Goal: Task Accomplishment & Management: Complete application form

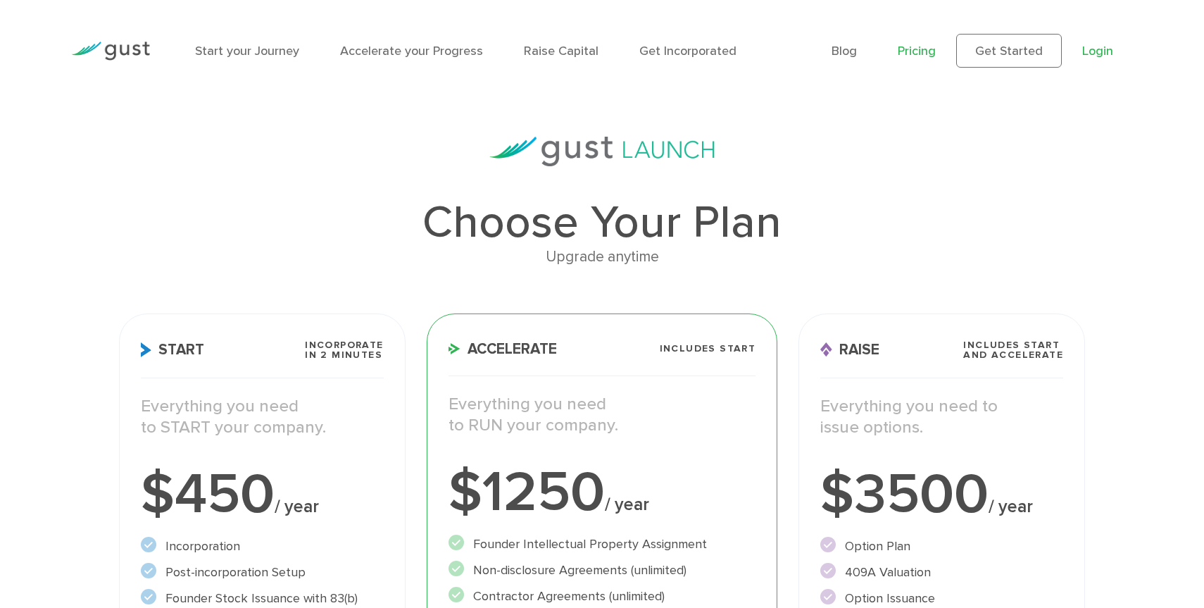
click at [1094, 44] on link "Login" at bounding box center [1097, 51] width 31 height 15
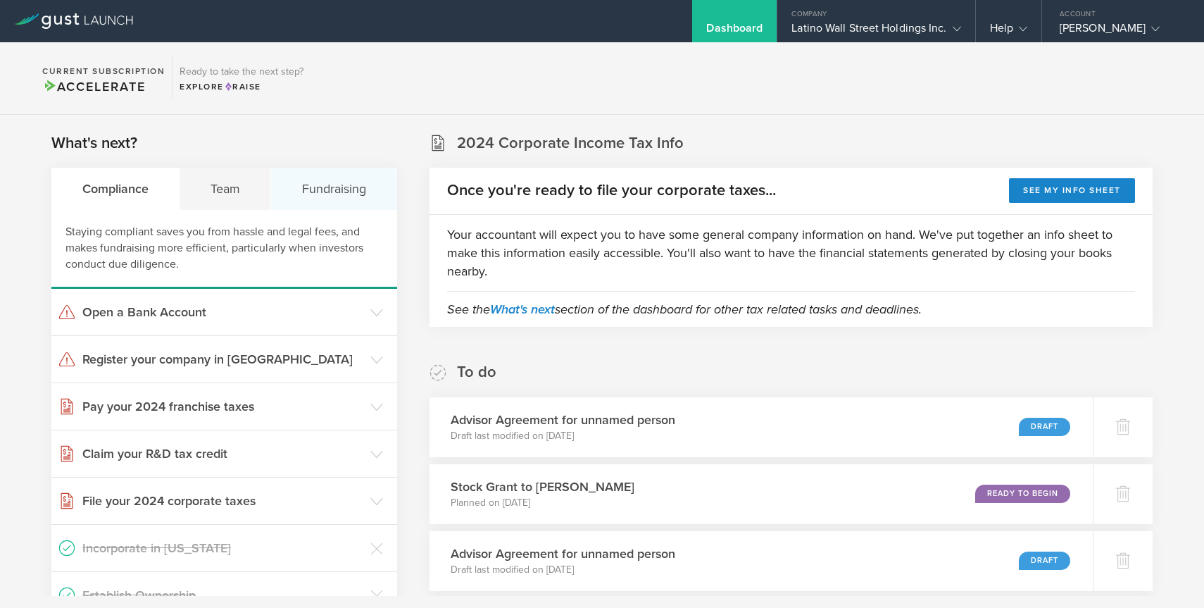
click at [358, 183] on div "Fundraising" at bounding box center [333, 189] width 125 height 42
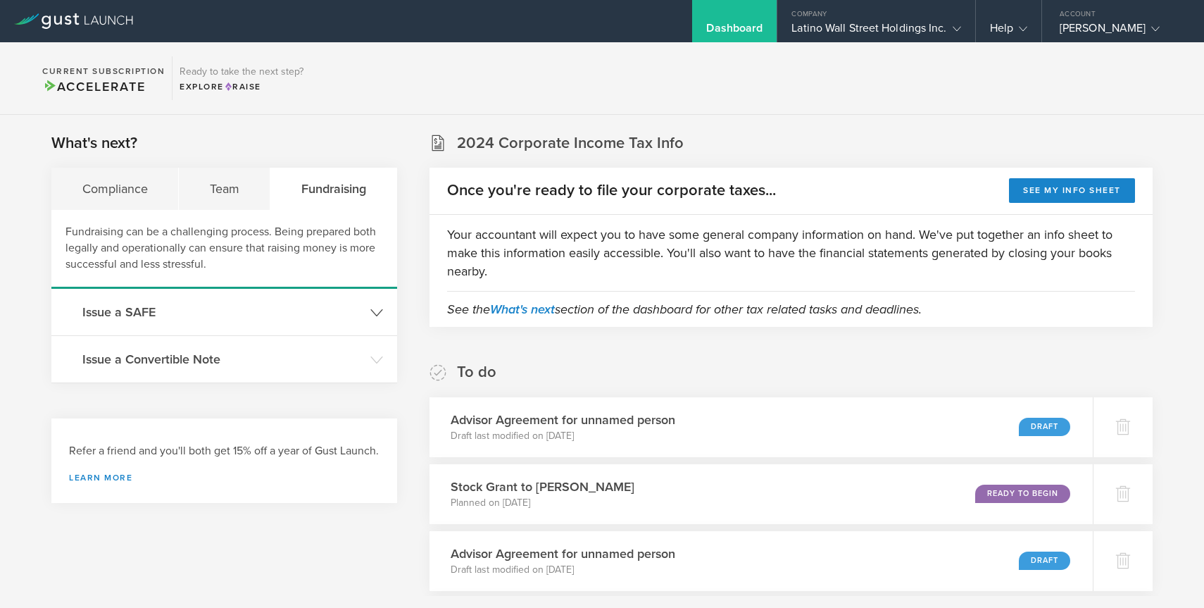
click at [337, 307] on h3 "Issue a SAFE" at bounding box center [222, 312] width 281 height 18
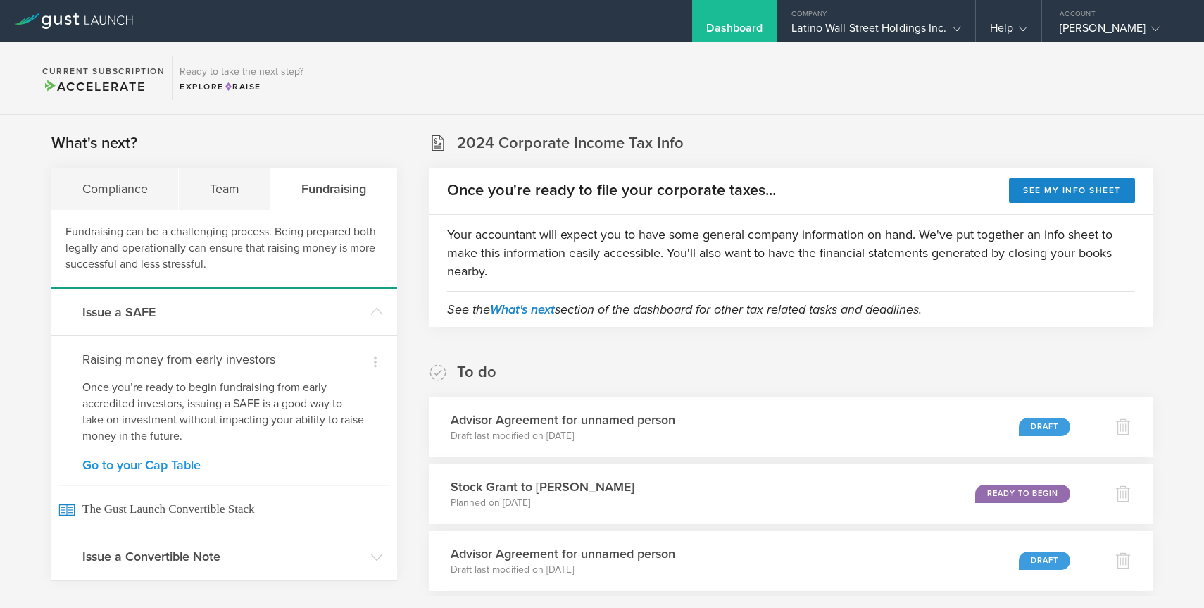
click at [169, 460] on link "Go to your Cap Table" at bounding box center [224, 464] width 284 height 13
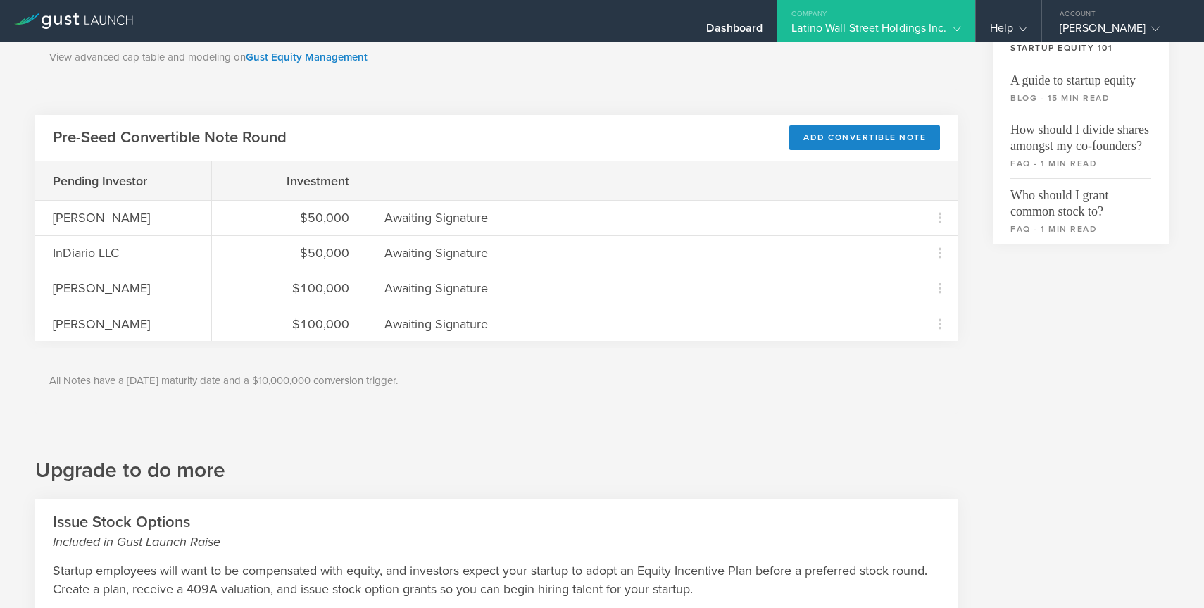
scroll to position [389, 0]
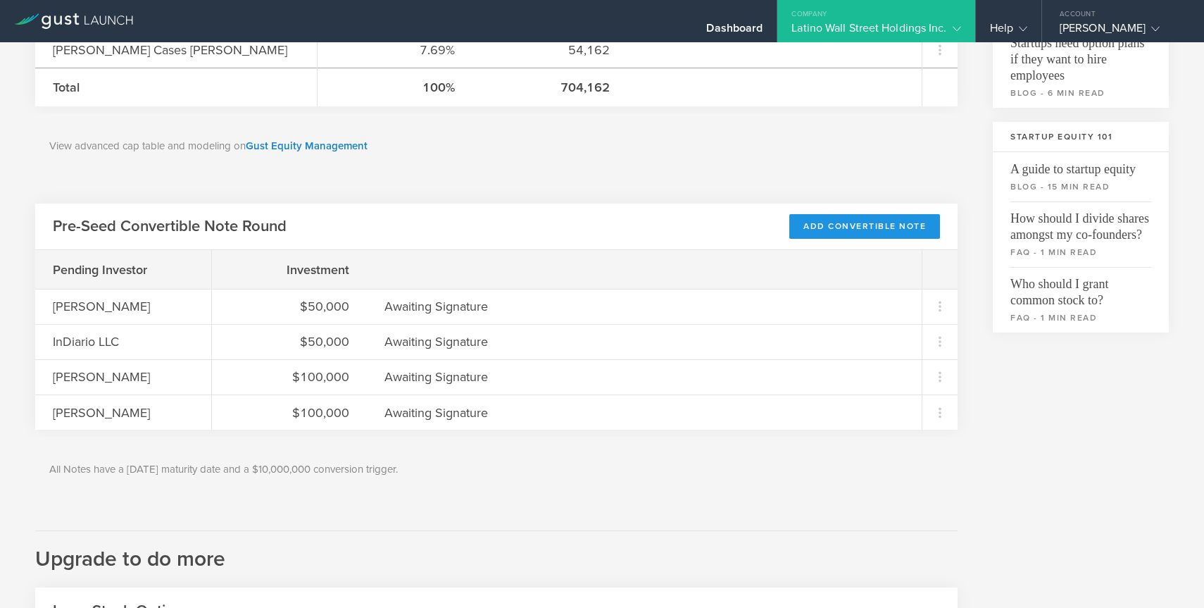
click at [820, 231] on div "Add Convertible Note" at bounding box center [864, 226] width 151 height 25
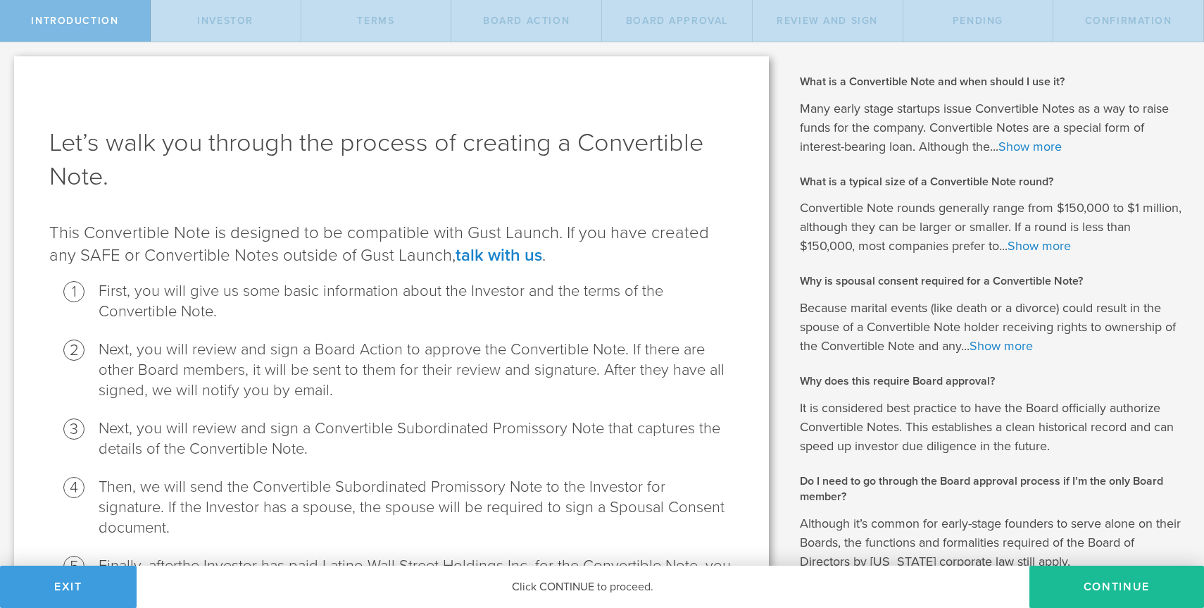
scroll to position [251, 0]
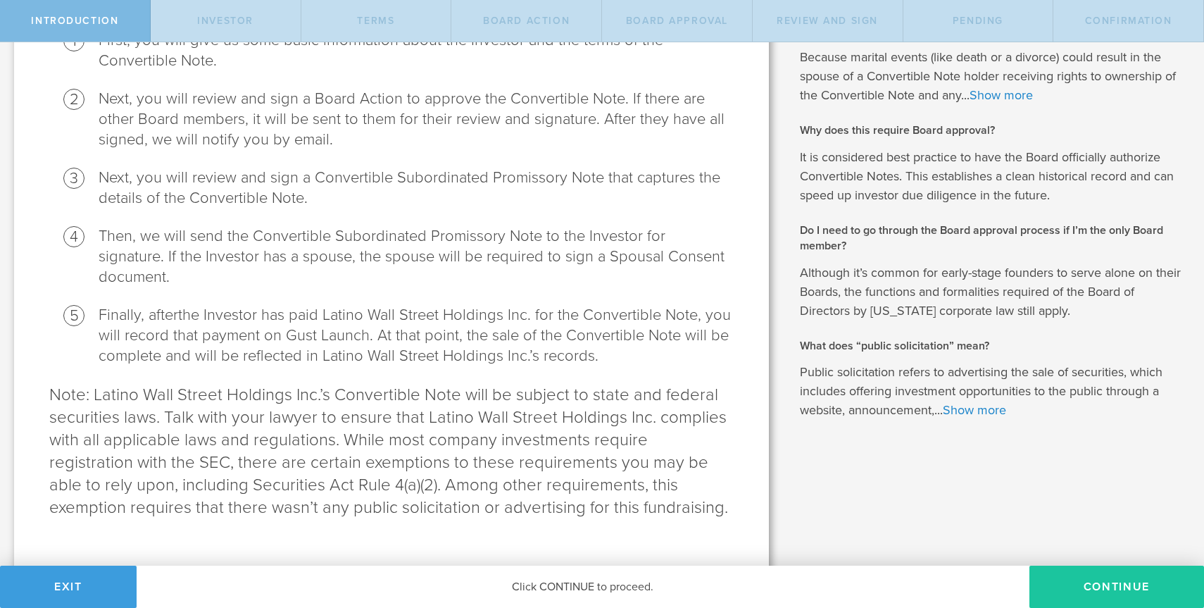
click at [1103, 585] on button "Continue" at bounding box center [1116, 586] width 175 height 42
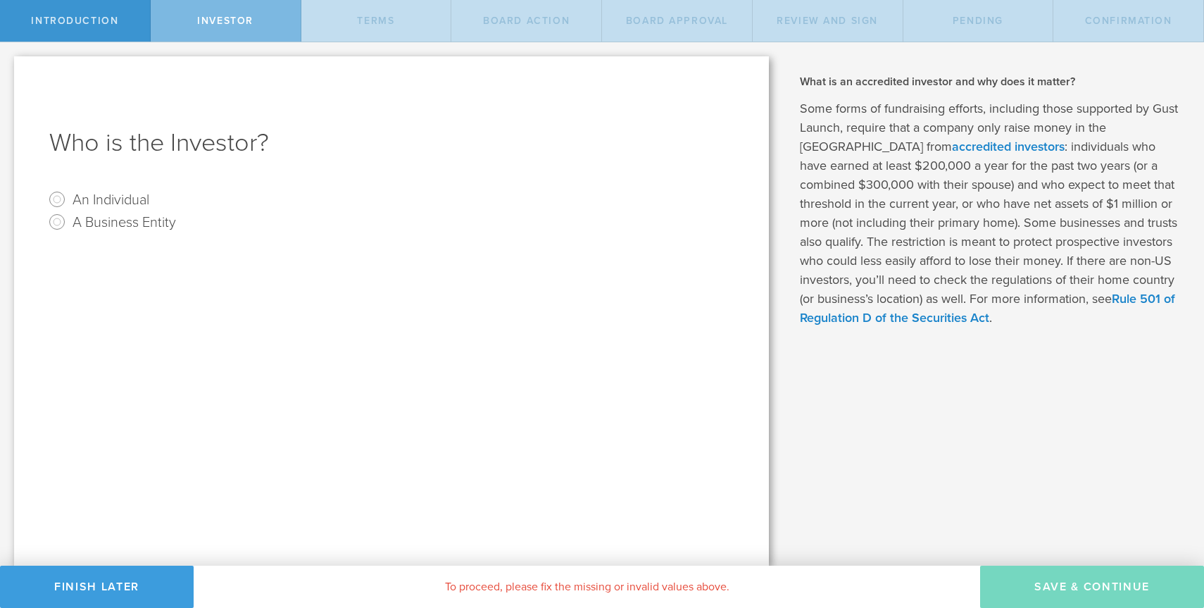
click at [137, 193] on label "An Individual" at bounding box center [111, 199] width 77 height 20
click at [68, 193] on input "An Individual" at bounding box center [57, 199] width 23 height 23
radio input "true"
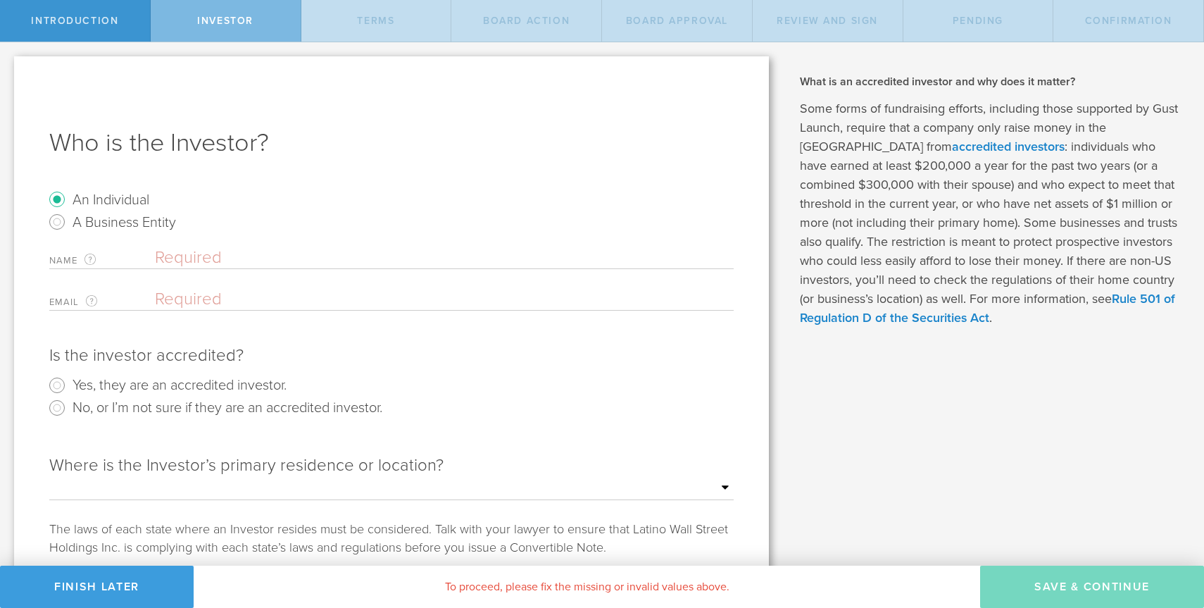
click at [190, 244] on form "An Individual A Business Entity Name The first and last name of the person that…" at bounding box center [391, 430] width 684 height 484
click at [192, 254] on input "text" at bounding box center [444, 257] width 579 height 21
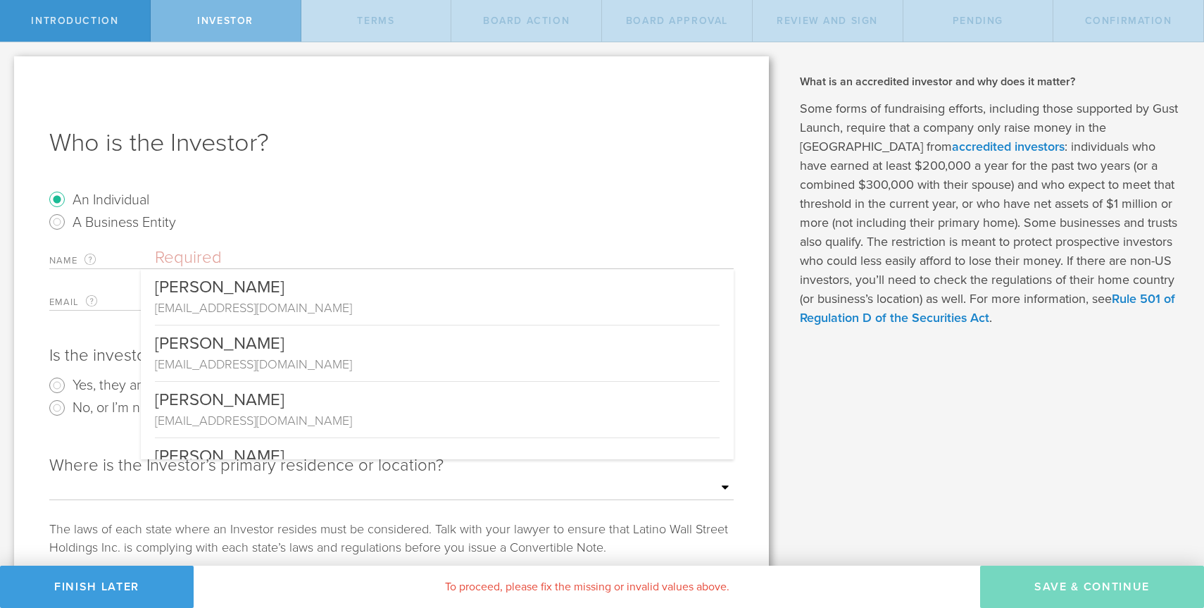
paste input "[PERSON_NAME]"
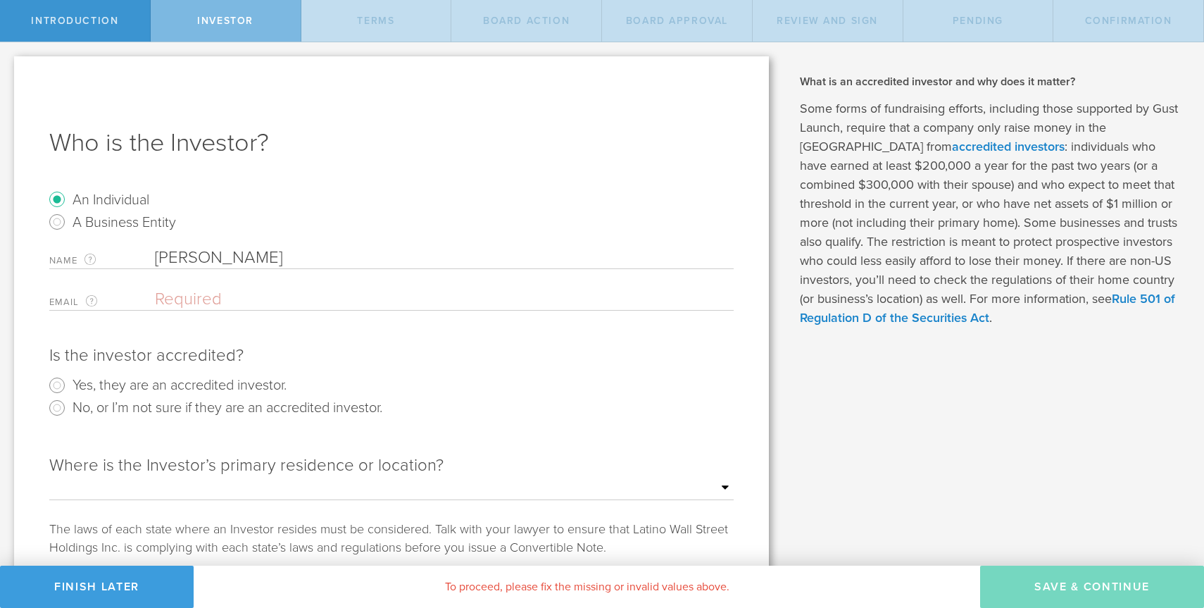
drag, startPoint x: 356, startPoint y: 264, endPoint x: 112, endPoint y: 266, distance: 243.6
click at [112, 266] on div "Name The first and last name of the person that will be the Convertible Note ho…" at bounding box center [391, 258] width 684 height 22
type input "[PERSON_NAME]"
click at [227, 303] on input "email" at bounding box center [441, 299] width 572 height 21
paste input "[EMAIL_ADDRESS][DOMAIN_NAME]"
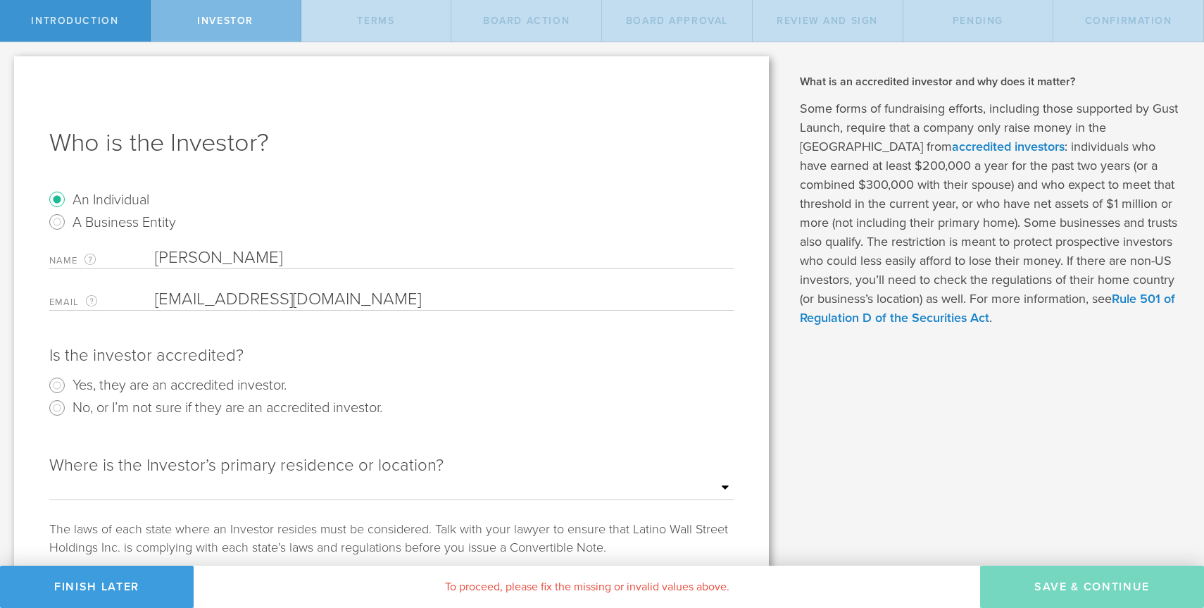
type input "[EMAIL_ADDRESS][DOMAIN_NAME]"
click at [210, 338] on div "Is the investor accredited? Yes, they are an accredited investor. No, or I’m no…" at bounding box center [391, 385] width 684 height 110
click at [173, 388] on label "Yes, they are an accredited investor." at bounding box center [180, 384] width 214 height 20
click at [68, 388] on input "Yes, they are an accredited investor." at bounding box center [57, 385] width 23 height 23
radio input "true"
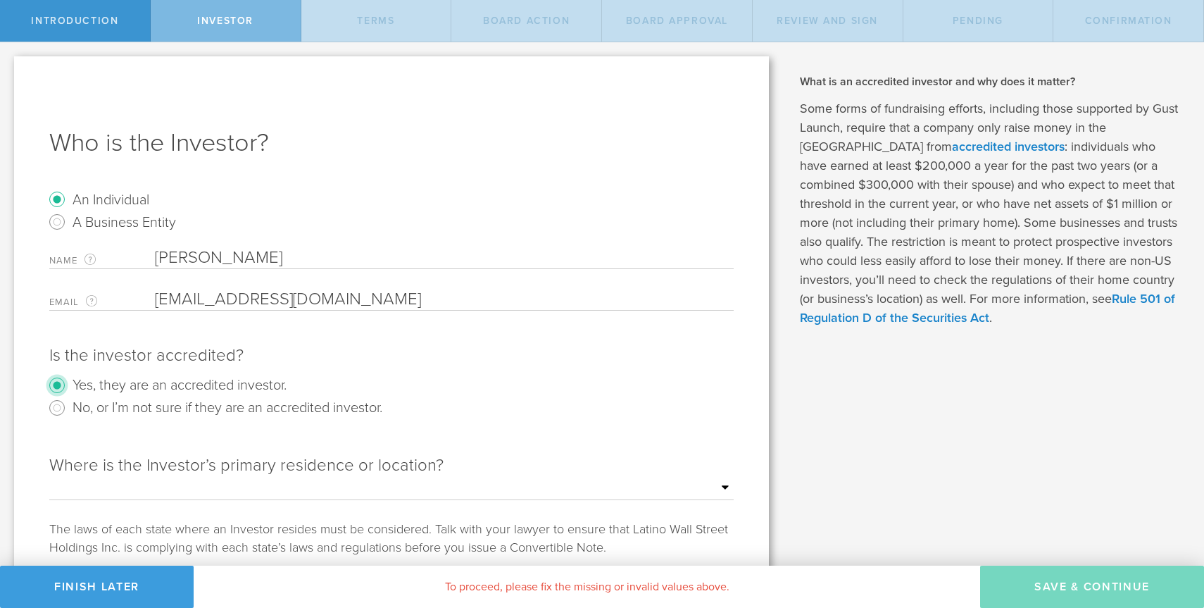
scroll to position [15, 0]
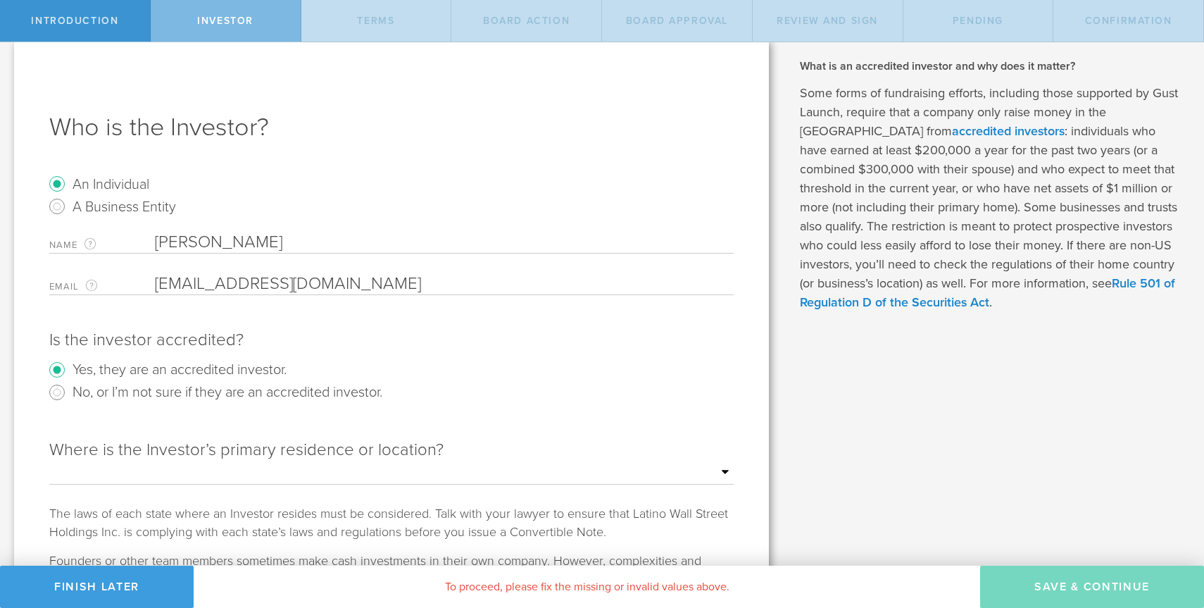
click at [294, 394] on label "No, or I’m not sure if they are an accredited investor." at bounding box center [228, 391] width 310 height 20
click at [68, 394] on input "No, or I’m not sure if they are an accredited investor." at bounding box center [57, 392] width 23 height 23
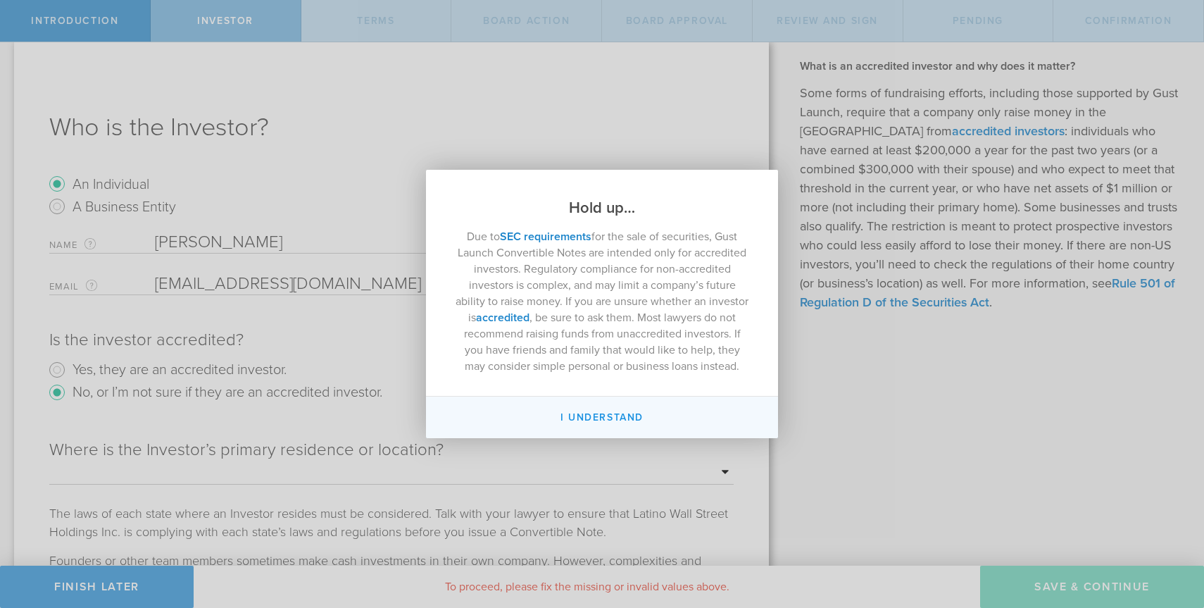
click at [590, 417] on button "I Understand" at bounding box center [602, 417] width 352 height 42
radio input "false"
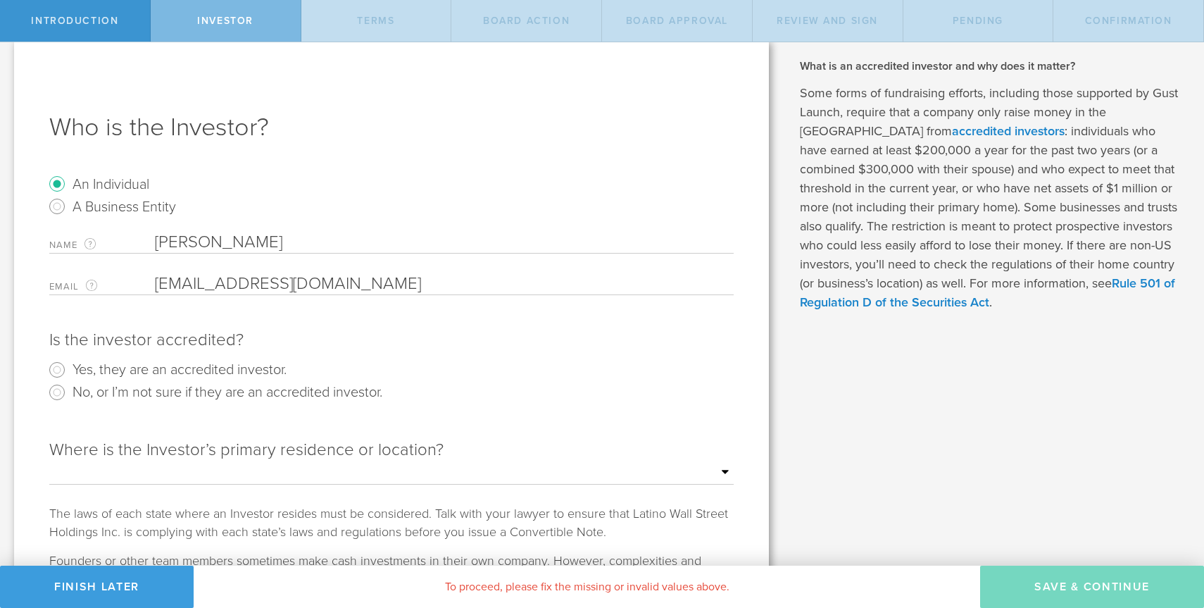
click at [237, 371] on label "Yes, they are an accredited investor." at bounding box center [180, 368] width 214 height 20
click at [68, 371] on input "Yes, they are an accredited investor." at bounding box center [57, 369] width 23 height 23
radio input "true"
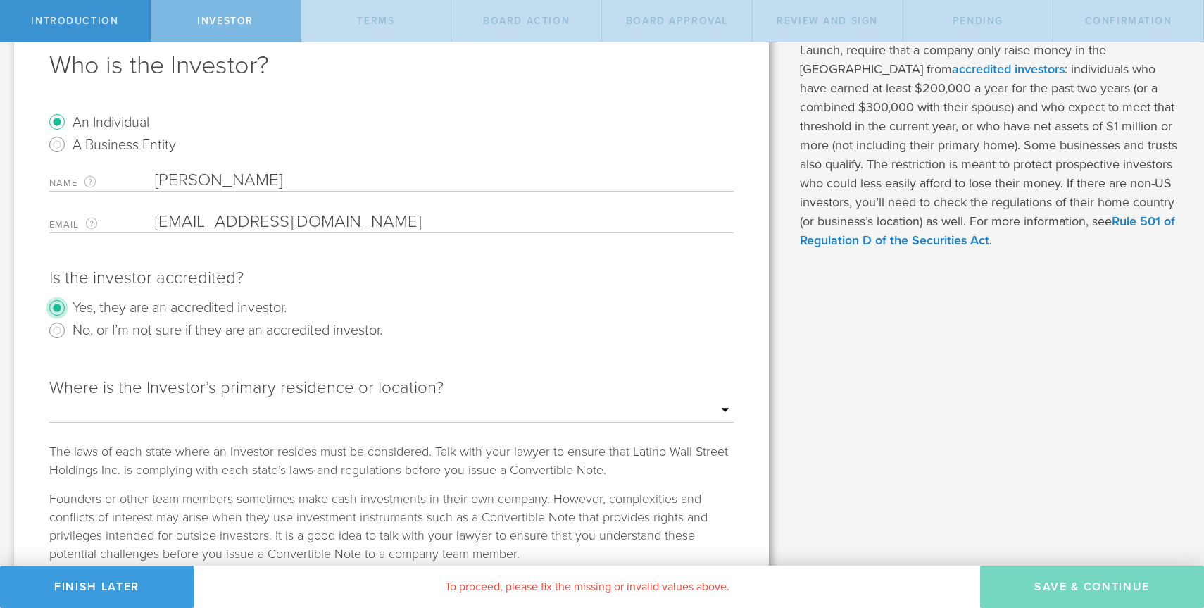
scroll to position [159, 0]
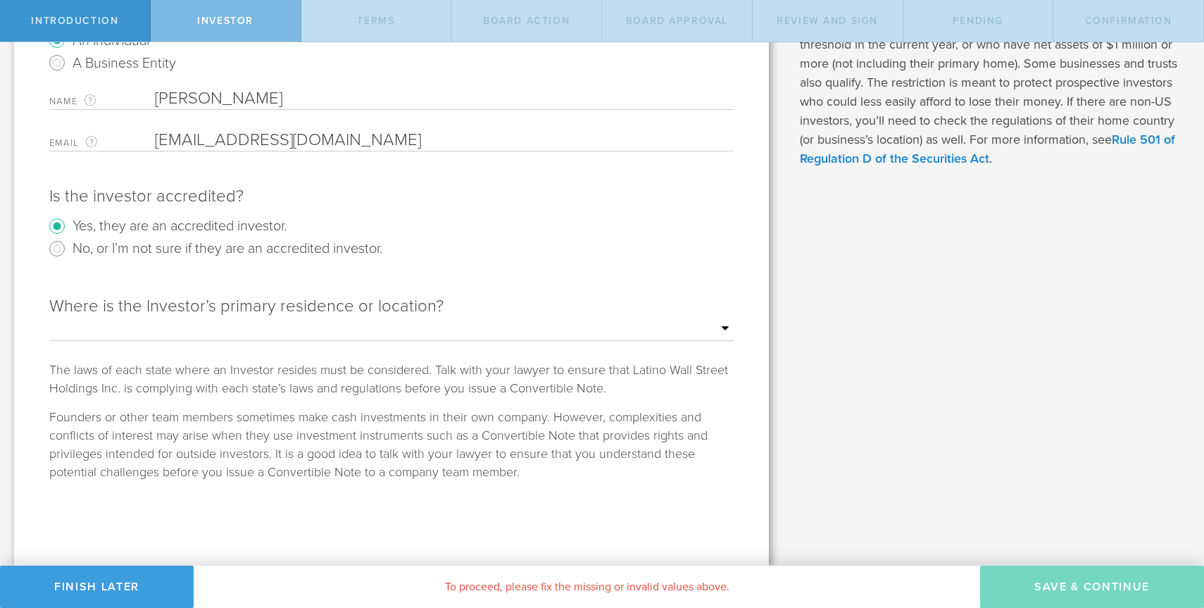
click at [272, 332] on select "Outside of the US Alabama Alaska Arizona Arkansas California Colorado Connectic…" at bounding box center [391, 328] width 684 height 21
click at [225, 111] on div "Name The first and last name of the person that will be the Convertible Note ho…" at bounding box center [391, 119] width 684 height 63
click at [233, 103] on input "[PERSON_NAME]" at bounding box center [444, 98] width 579 height 21
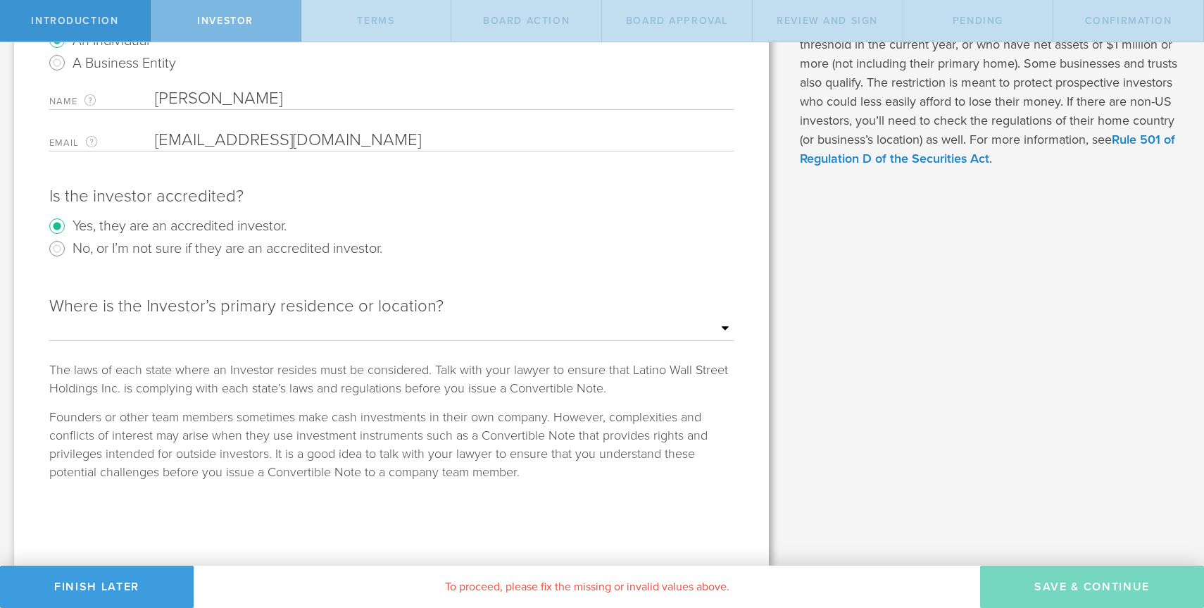
click at [233, 103] on input "[PERSON_NAME]" at bounding box center [444, 98] width 579 height 21
click at [363, 343] on div "Where is the Investor’s primary residence or location? Outside of the US Alabam…" at bounding box center [391, 397] width 684 height 232
click at [364, 337] on select "Outside of the US Alabama Alaska Arizona Arkansas California Colorado Connectic…" at bounding box center [391, 328] width 684 height 21
select select "string:NY"
click at [860, 418] on div "What is a Convertible Note and when should I use it? Many early stage startups …" at bounding box center [994, 224] width 422 height 682
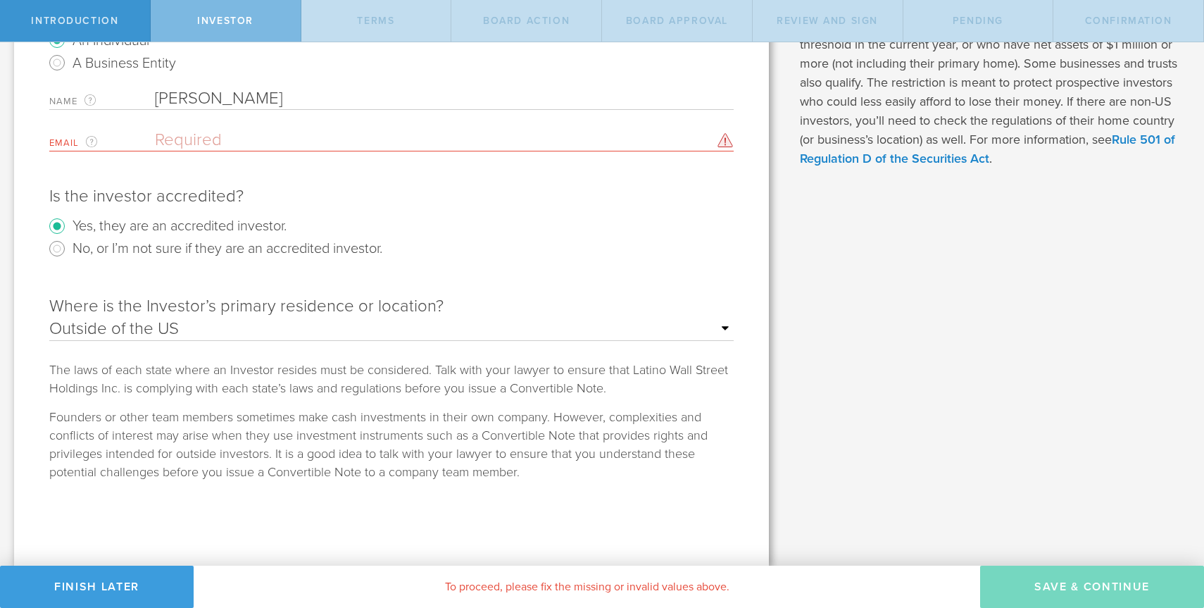
scroll to position [0, 0]
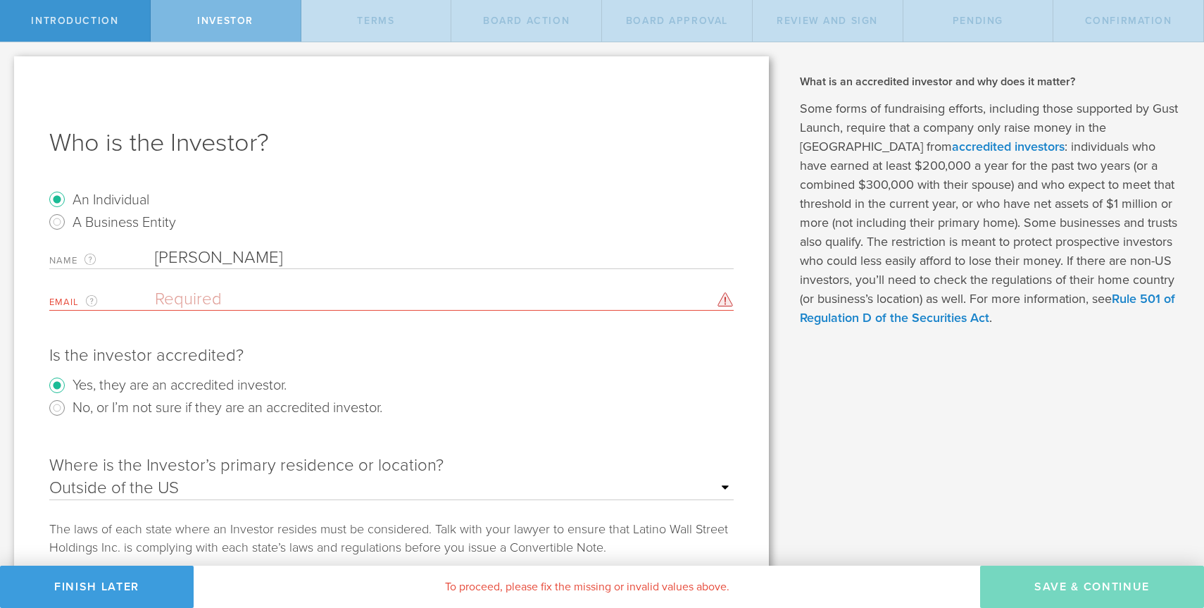
click at [227, 297] on input "email" at bounding box center [441, 299] width 572 height 21
paste input "[EMAIL_ADDRESS][DOMAIN_NAME]"
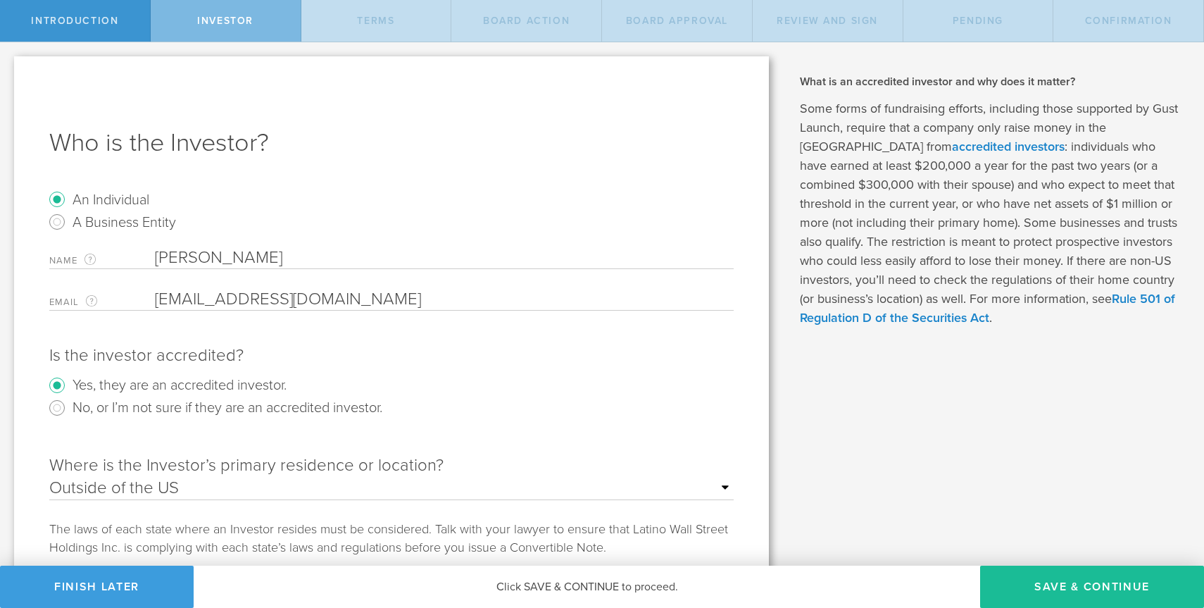
type input "[EMAIL_ADDRESS][DOMAIN_NAME]"
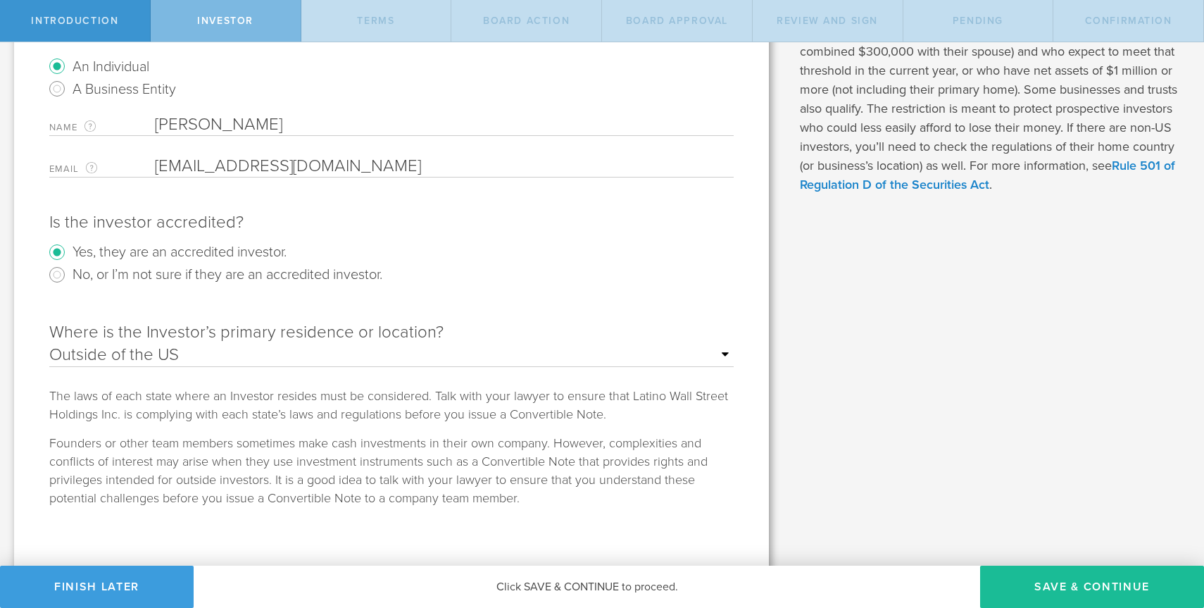
scroll to position [159, 0]
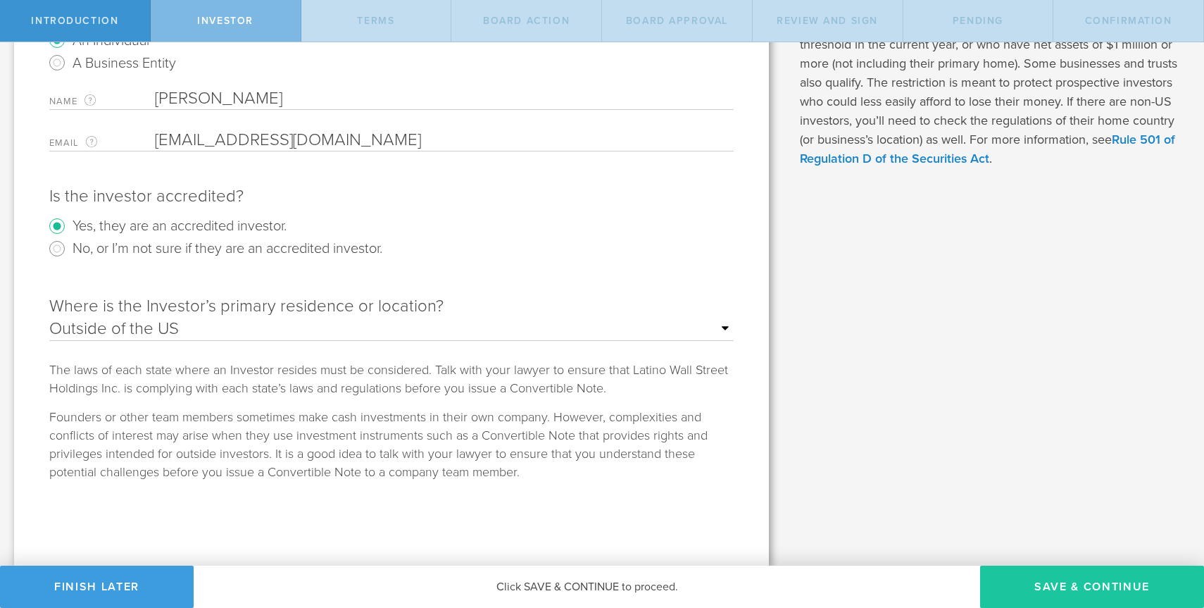
click at [1123, 582] on button "Save & Continue" at bounding box center [1092, 586] width 224 height 42
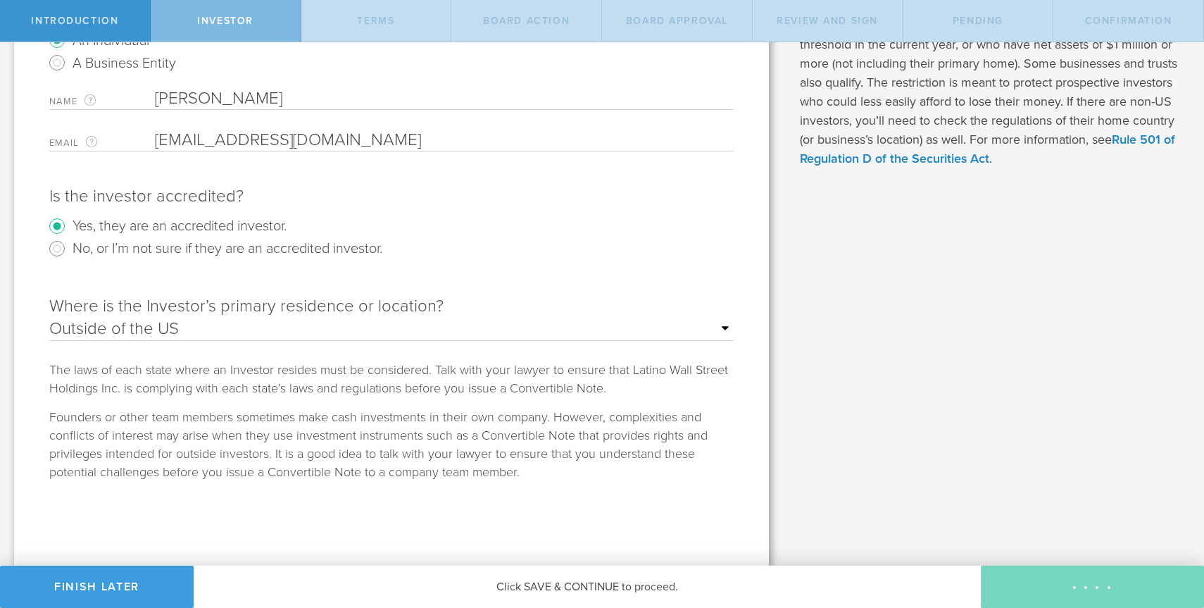
type input "75,000,000"
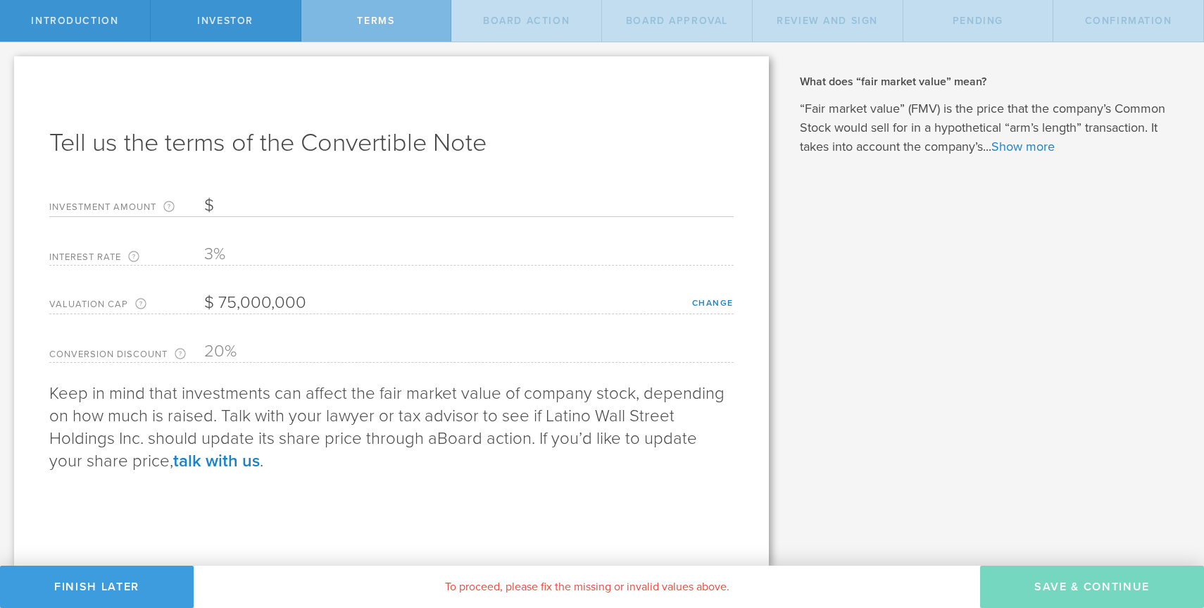
click at [267, 199] on input "Investment Amount The amount (in USD) that this investor is paying for the Conv…" at bounding box center [468, 205] width 529 height 21
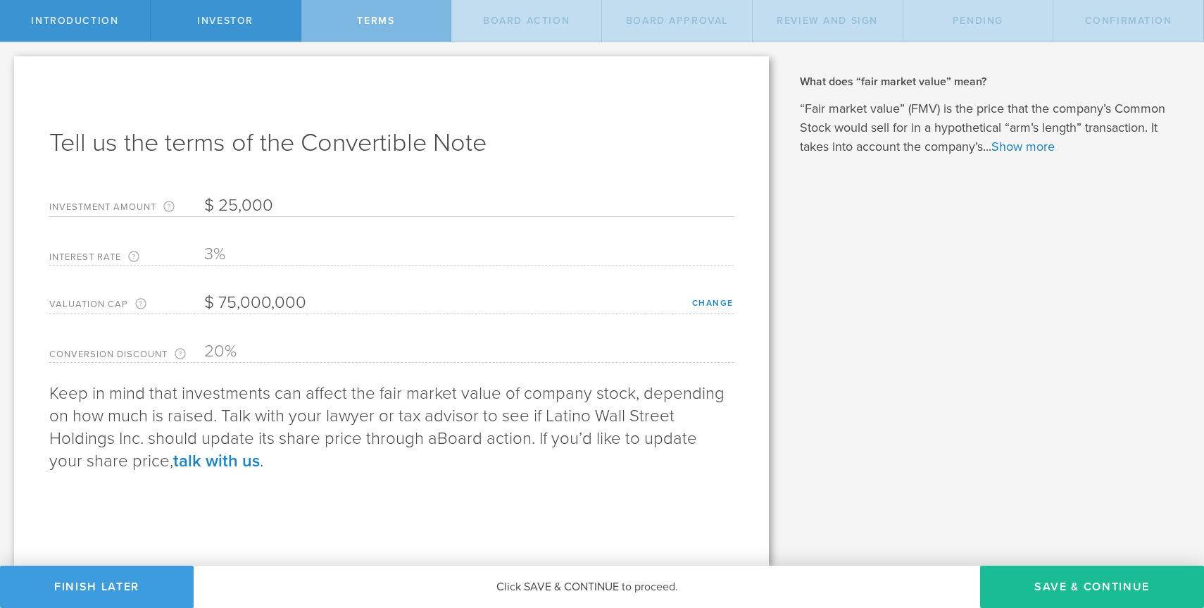
type input "25,000"
click at [272, 269] on form "Investment Amount The amount (in USD) that this investor is paying for the Conv…" at bounding box center [391, 275] width 684 height 175
click at [1027, 573] on button "Save & Continue" at bounding box center [1092, 586] width 224 height 42
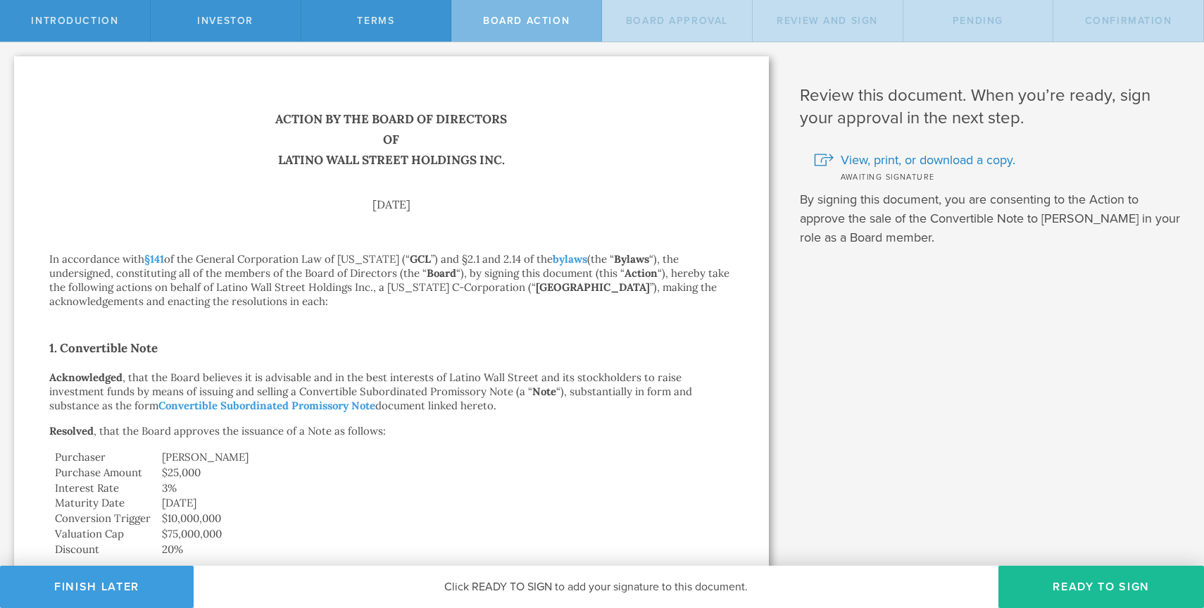
scroll to position [359, 0]
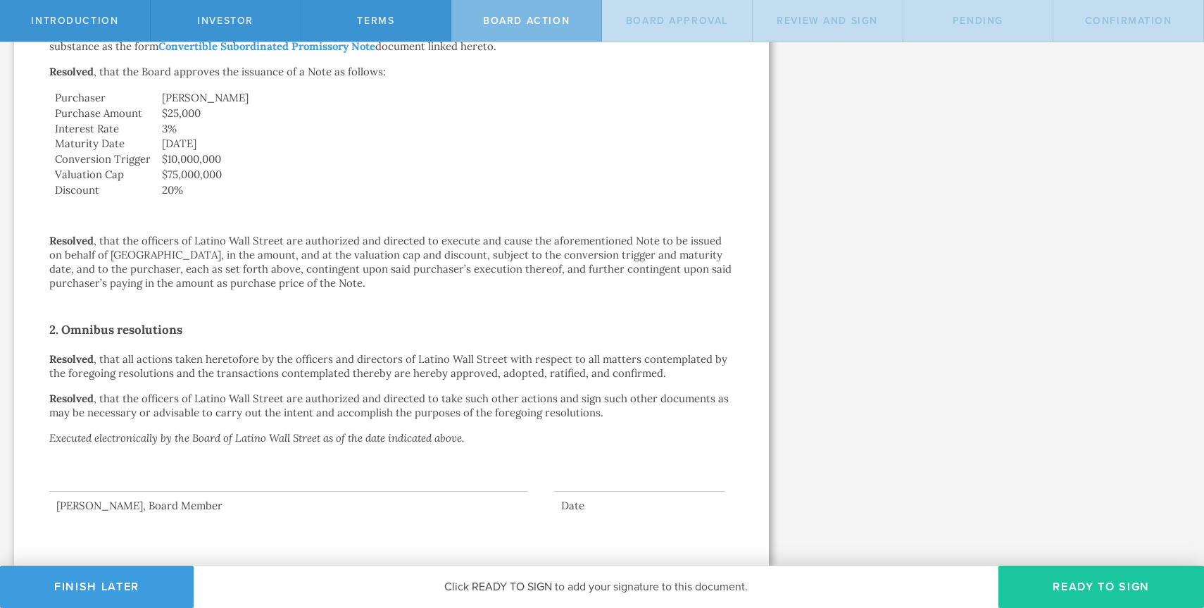
click at [1086, 587] on button "Ready to Sign" at bounding box center [1101, 586] width 206 height 42
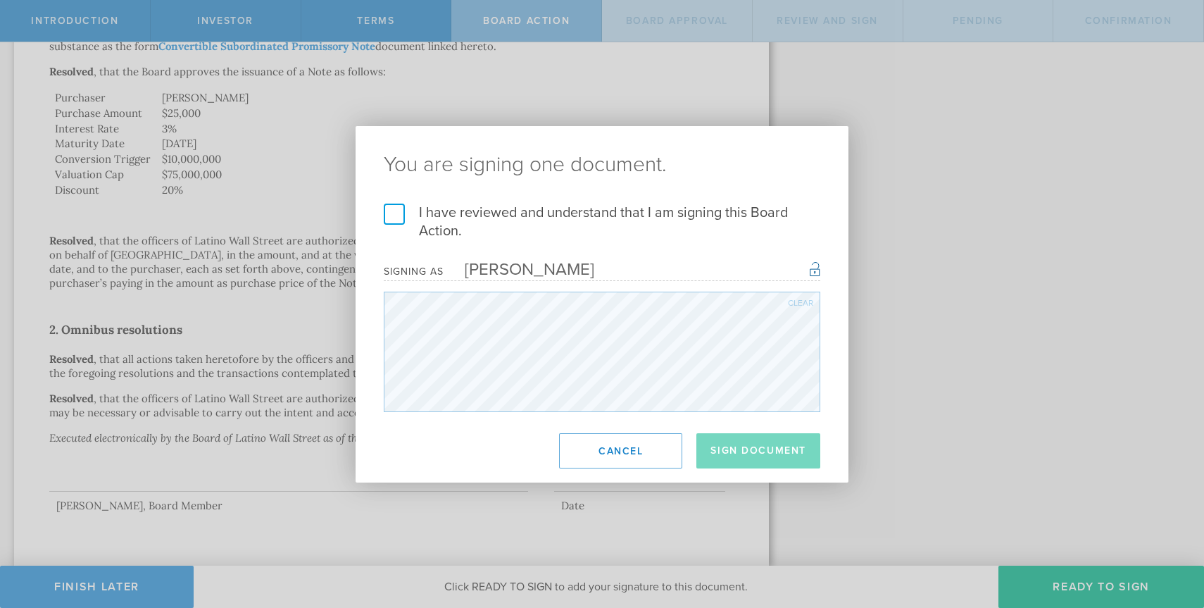
click at [552, 215] on label "I have reviewed and understand that I am signing this Board Action." at bounding box center [602, 221] width 437 height 37
click at [0, 0] on input "I have reviewed and understand that I am signing this Board Action." at bounding box center [0, 0] width 0 height 0
click at [772, 456] on button "Sign Document" at bounding box center [758, 450] width 124 height 35
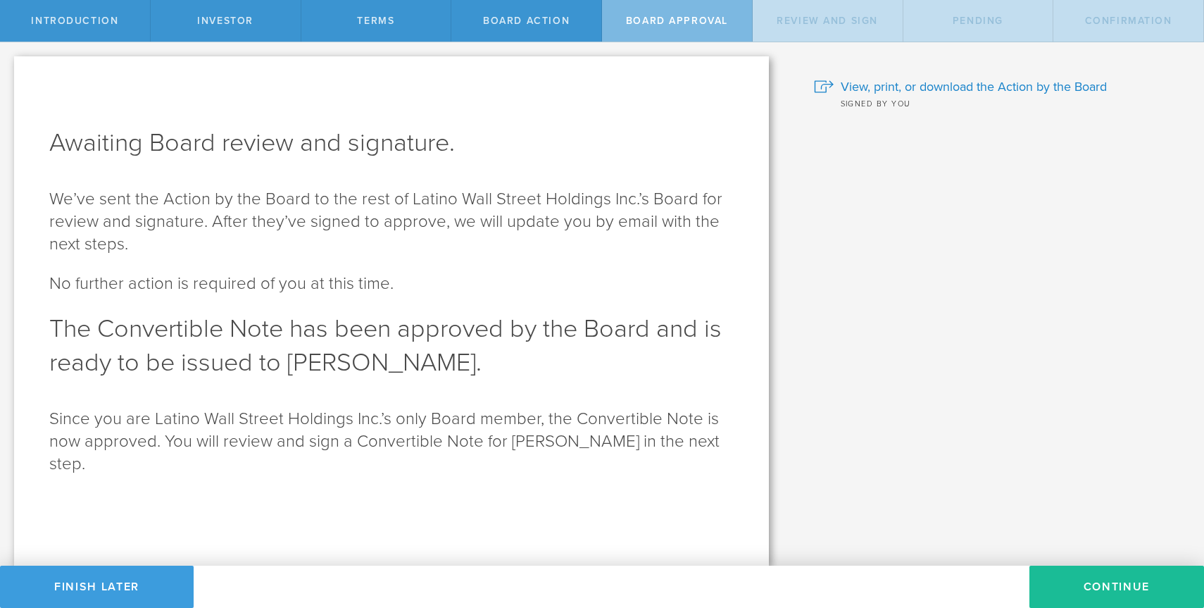
scroll to position [0, 0]
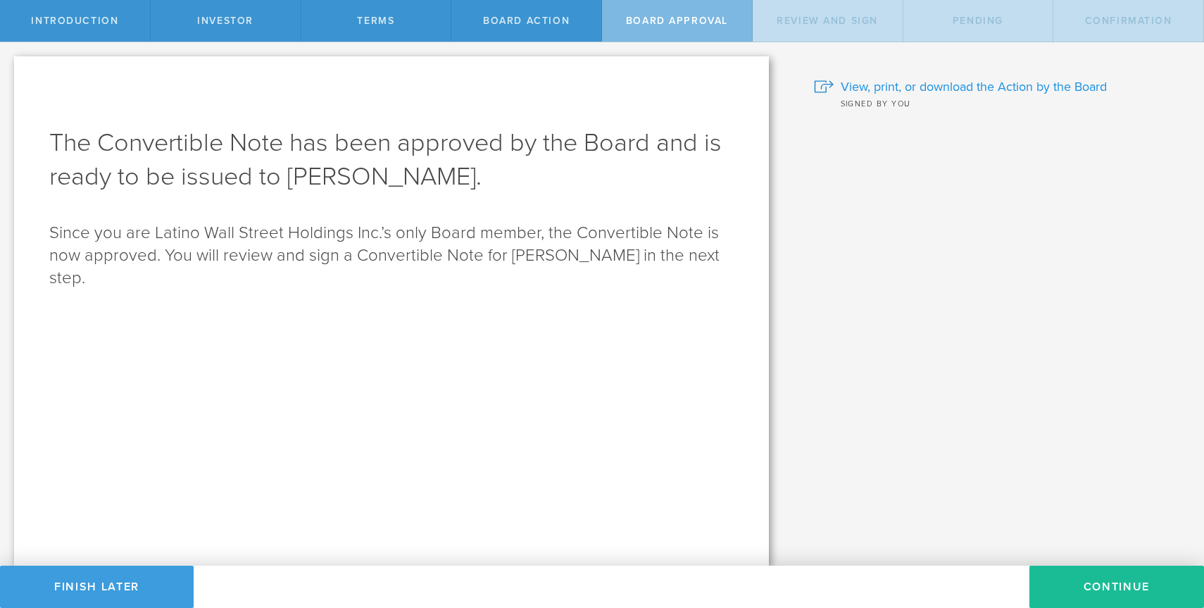
click at [912, 92] on span "View, print, or download the Action by the Board" at bounding box center [974, 86] width 266 height 18
click at [1110, 577] on button "Continue" at bounding box center [1116, 586] width 175 height 42
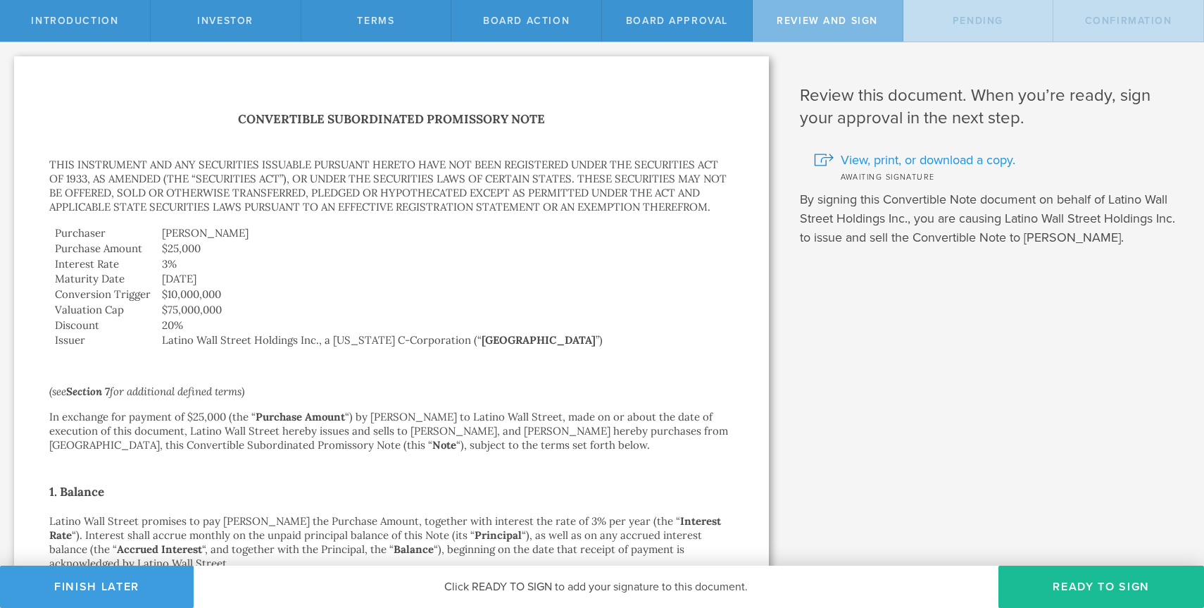
click at [865, 161] on span "View, print, or download a copy." at bounding box center [928, 160] width 175 height 18
click at [1067, 587] on button "Ready to Sign" at bounding box center [1101, 586] width 206 height 42
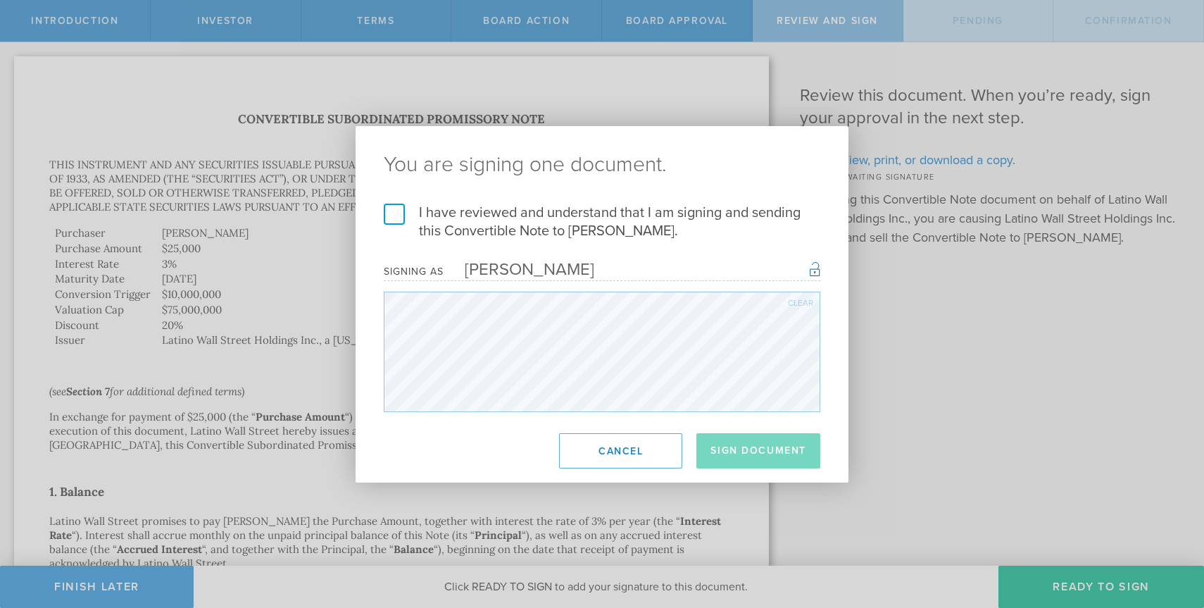
click at [683, 213] on label "I have reviewed and understand that I am signing and sending this Convertible N…" at bounding box center [602, 221] width 437 height 37
click at [0, 0] on input "I have reviewed and understand that I am signing and sending this Convertible N…" at bounding box center [0, 0] width 0 height 0
click at [783, 448] on button "Sign Document" at bounding box center [758, 450] width 124 height 35
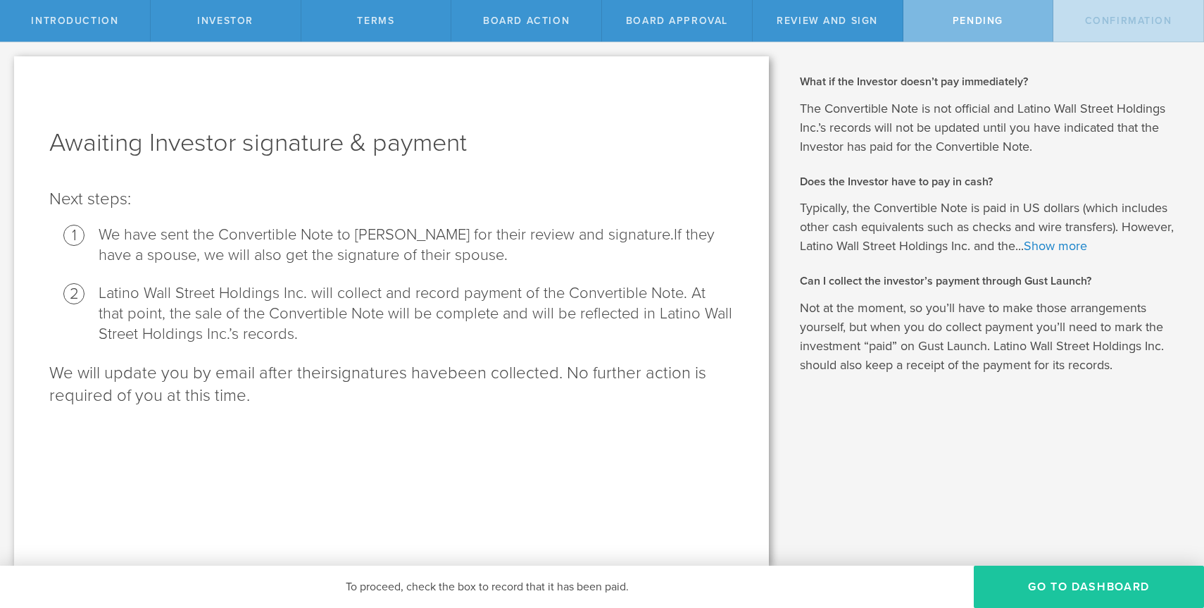
click at [1087, 576] on button "Go To Dashboard" at bounding box center [1089, 586] width 230 height 42
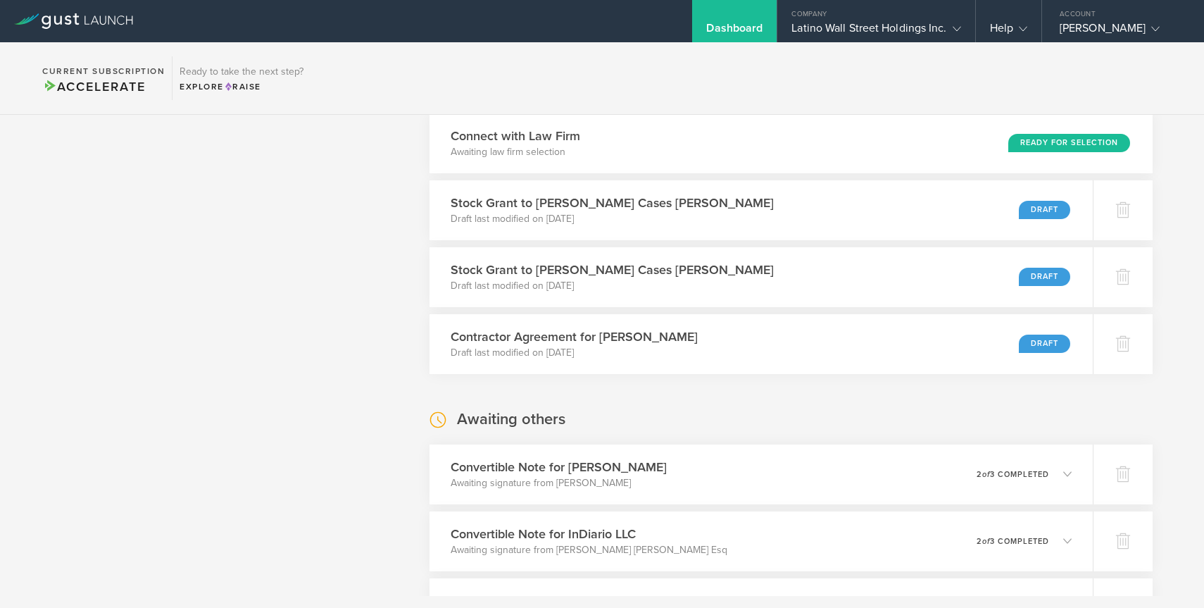
scroll to position [1189, 0]
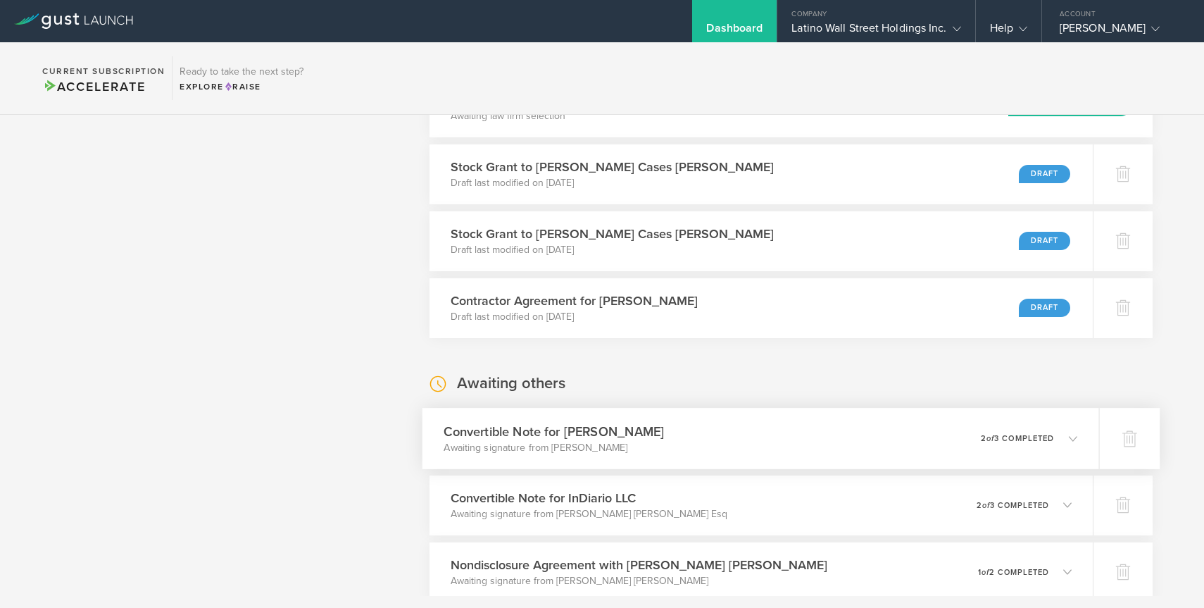
click at [708, 432] on div "Convertible Note for [PERSON_NAME] Awaiting signature from [PERSON_NAME] 0 unde…" at bounding box center [760, 438] width 677 height 61
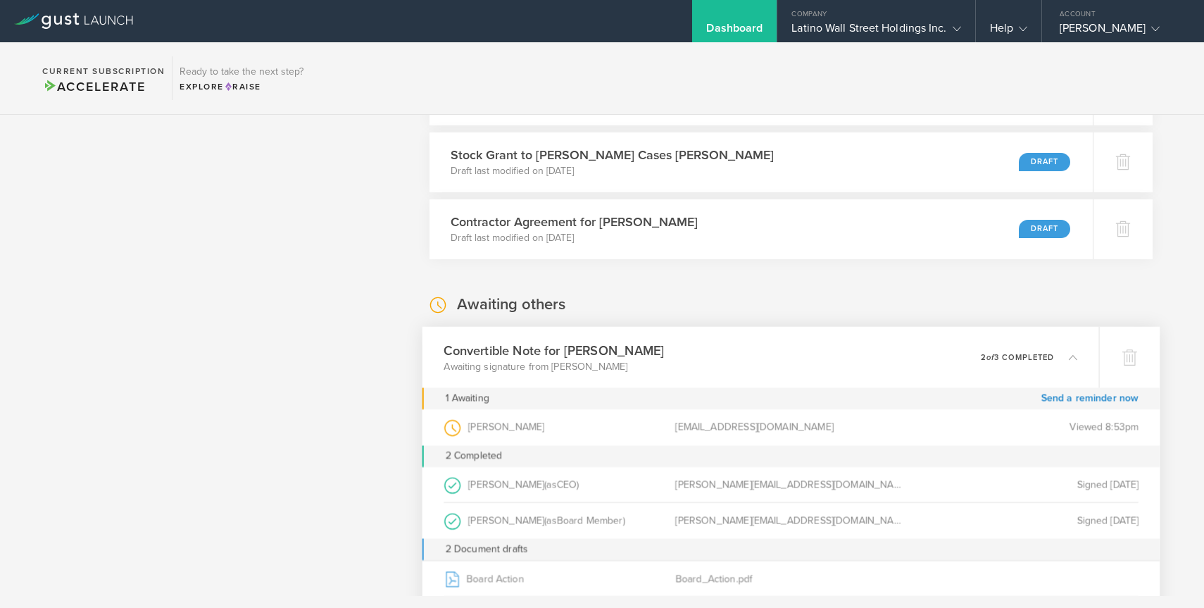
scroll to position [1347, 0]
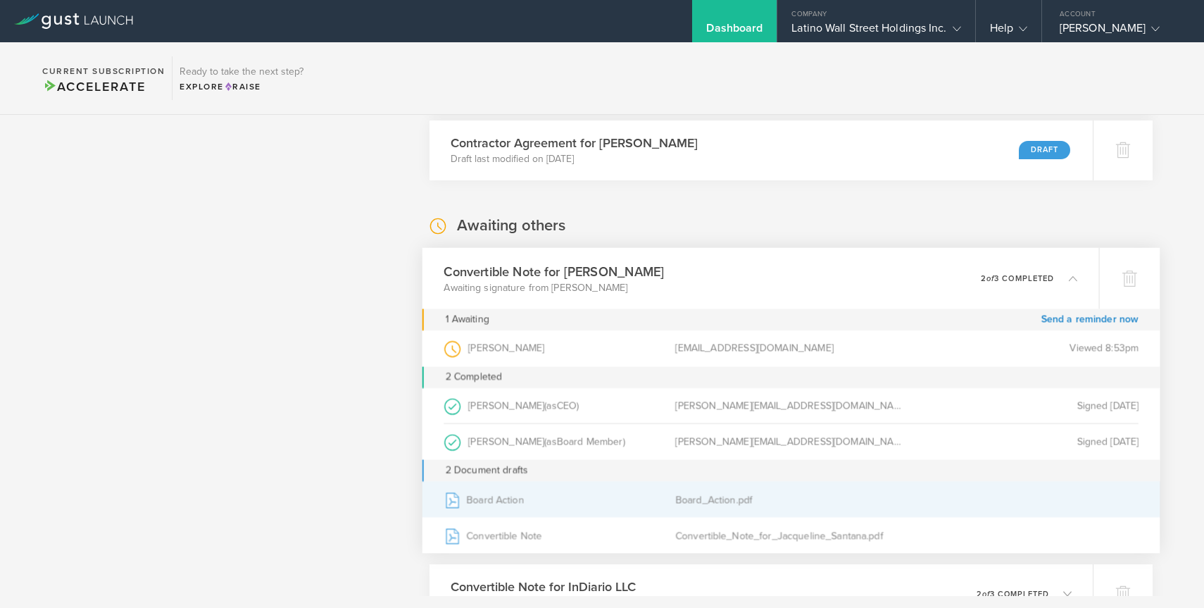
click at [731, 500] on div "Board_Action.pdf" at bounding box center [791, 499] width 232 height 35
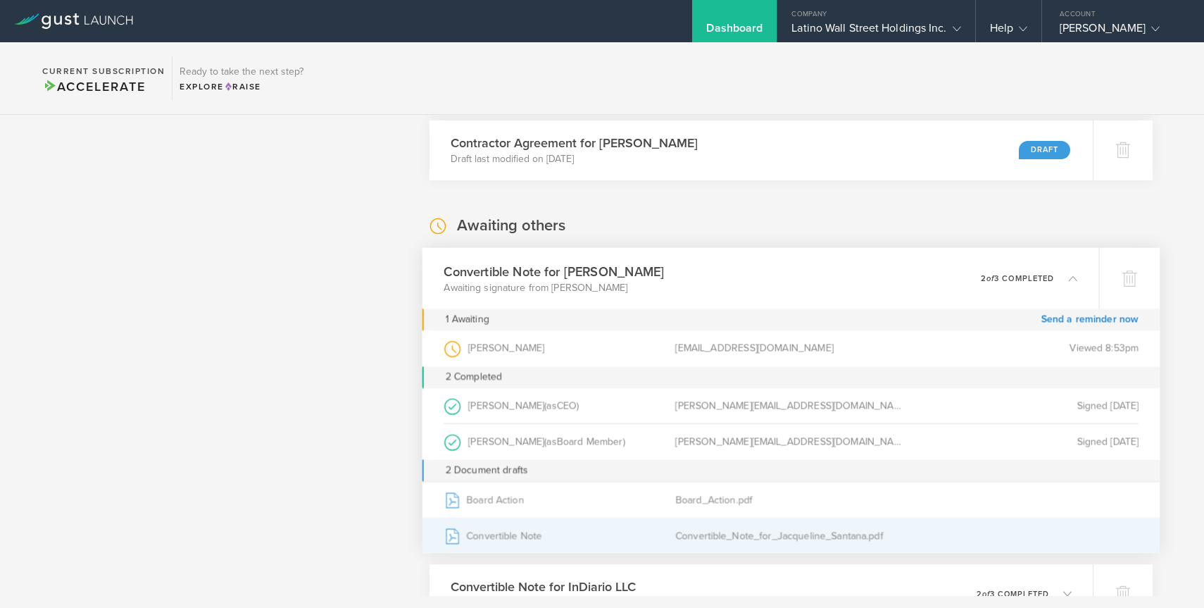
click at [693, 542] on div "Convertible_Note_for_Jacqueline_Santana.pdf" at bounding box center [791, 535] width 232 height 35
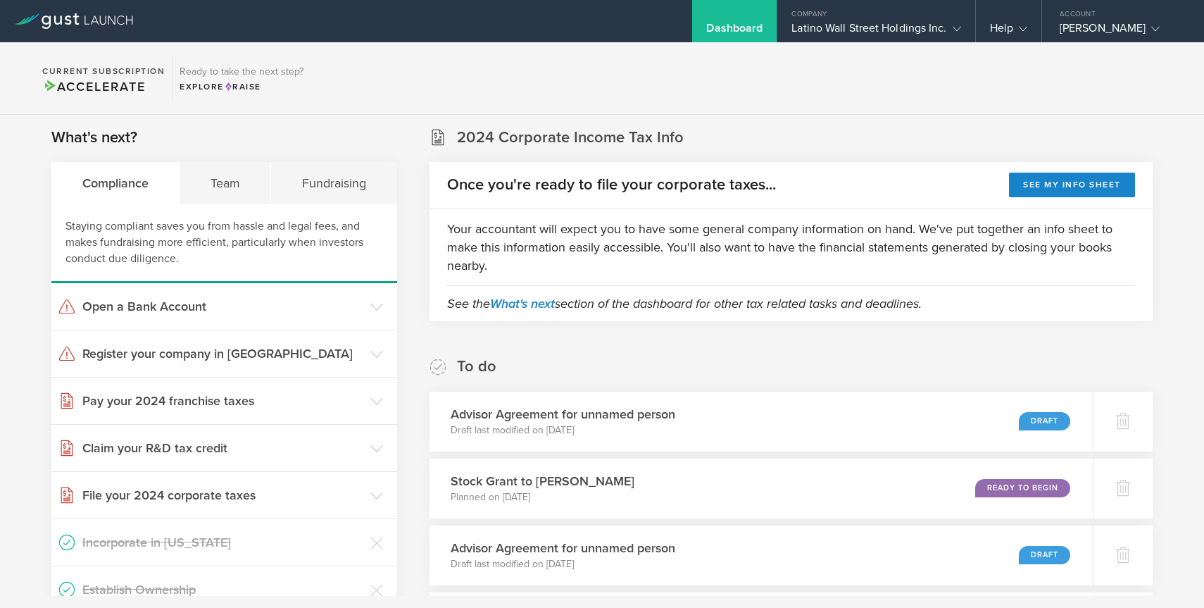
scroll to position [0, 0]
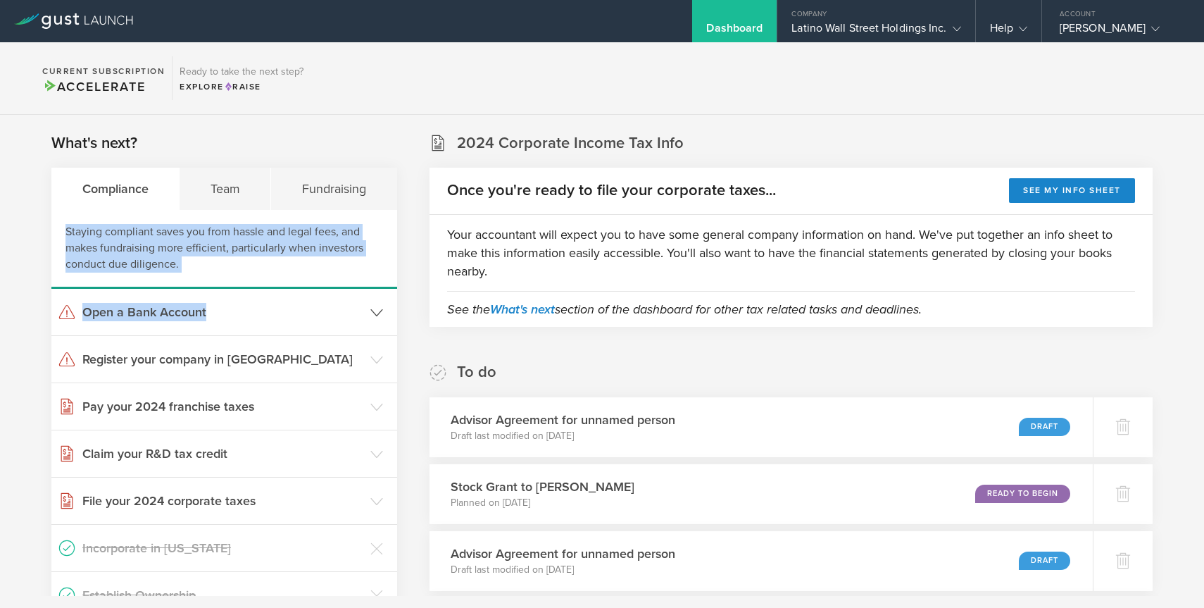
drag, startPoint x: 301, startPoint y: 203, endPoint x: 294, endPoint y: 313, distance: 110.8
click at [294, 312] on div "Compliance Team Fundraising Staying compliant saves you from hassle and legal f…" at bounding box center [224, 441] width 346 height 546
click at [294, 313] on h3 "Open a Bank Account" at bounding box center [222, 312] width 281 height 18
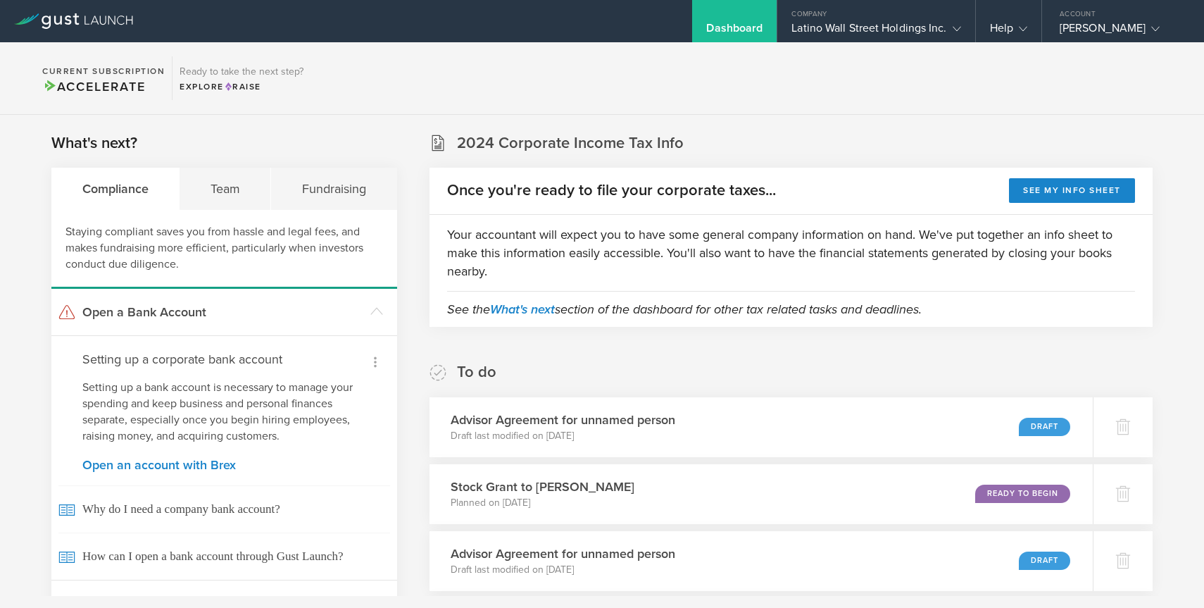
click at [372, 354] on icon at bounding box center [375, 361] width 17 height 17
click at [380, 410] on li "Dismiss I already have a bank account" at bounding box center [315, 396] width 146 height 39
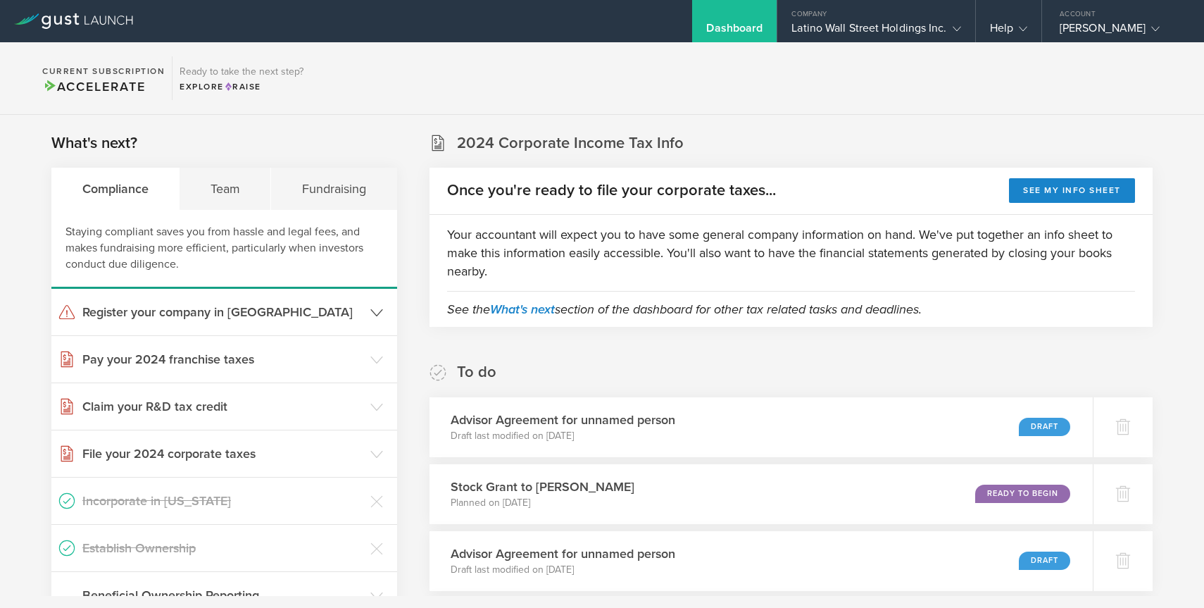
click at [383, 313] on header "Register your company in [GEOGRAPHIC_DATA]" at bounding box center [224, 312] width 346 height 46
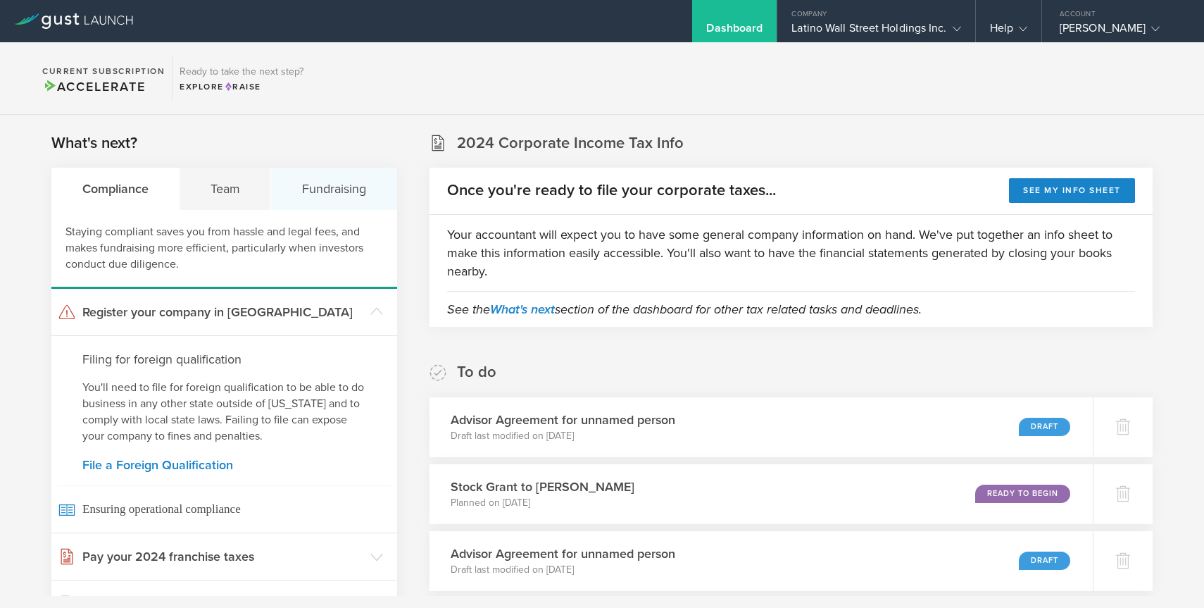
click at [358, 203] on div "Fundraising" at bounding box center [333, 189] width 125 height 42
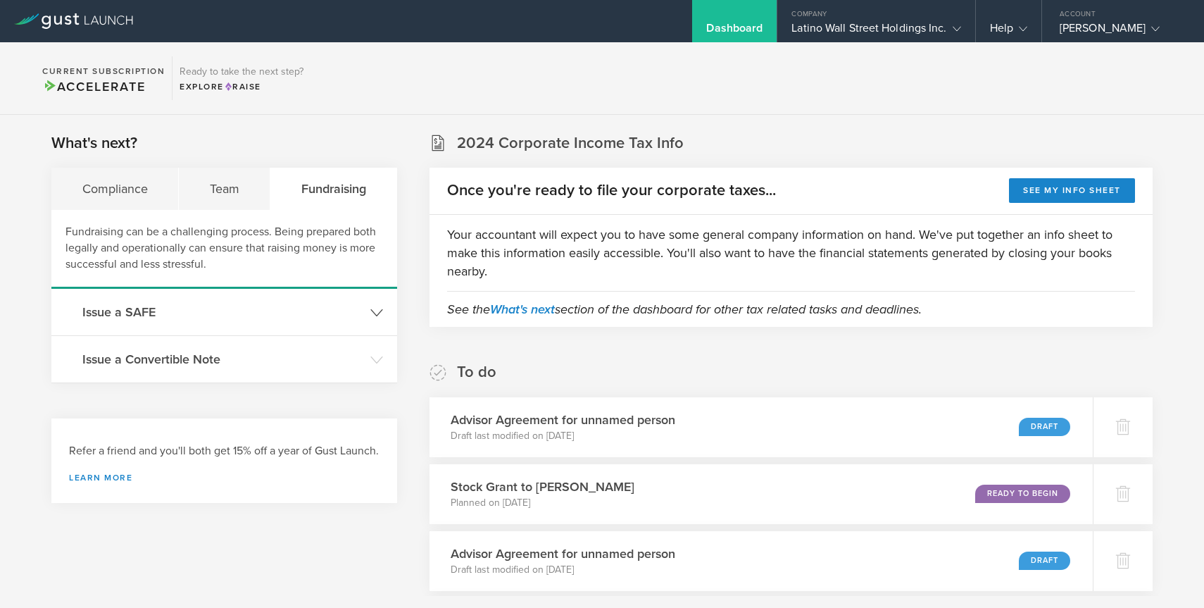
click at [219, 306] on h3 "Issue a SAFE" at bounding box center [222, 312] width 281 height 18
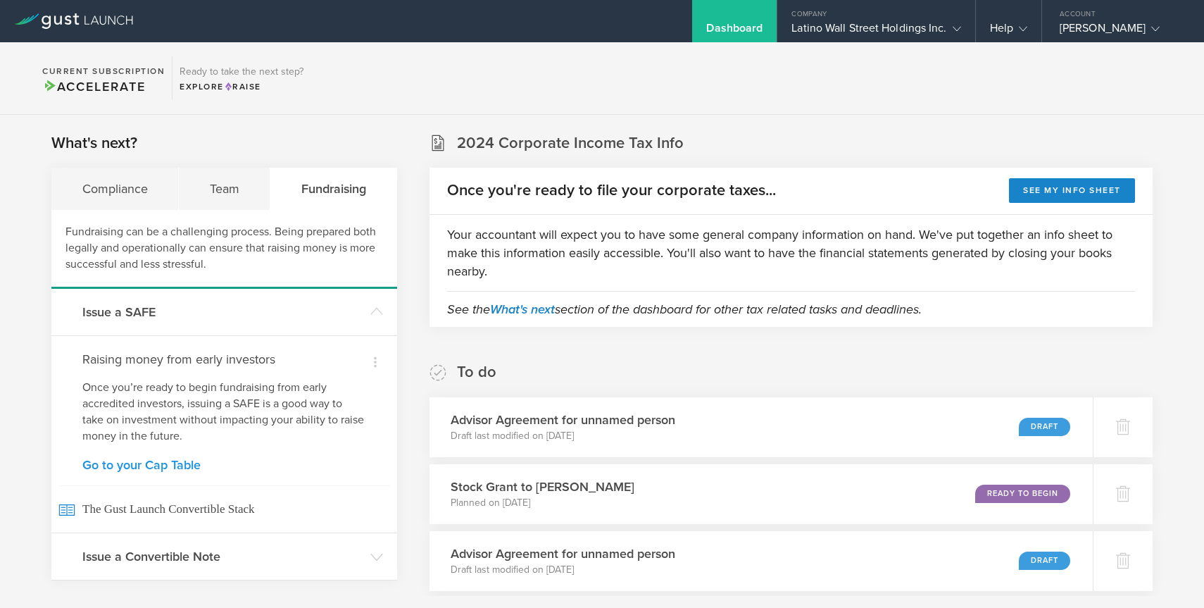
click at [173, 458] on link "Go to your Cap Table" at bounding box center [224, 464] width 284 height 13
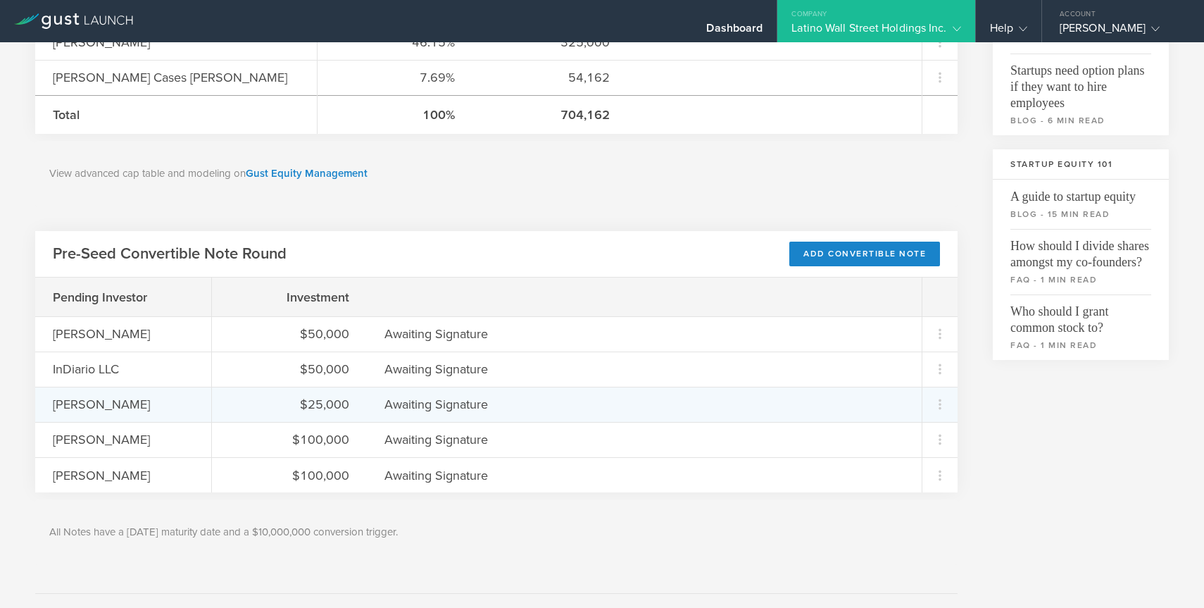
scroll to position [441, 0]
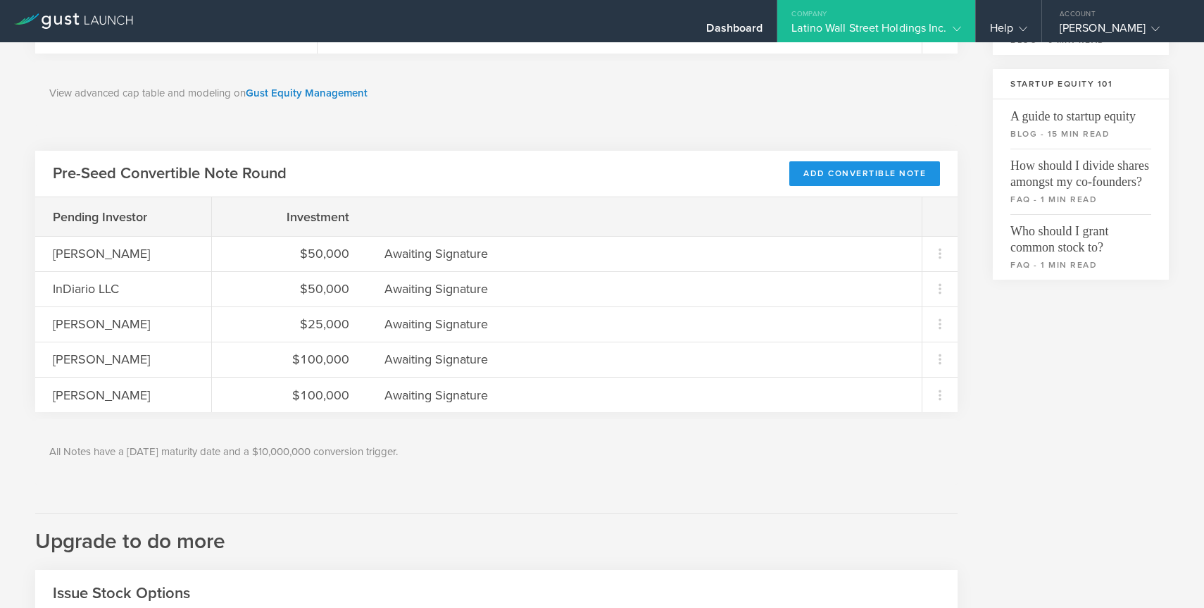
click at [842, 173] on div "Add Convertible Note" at bounding box center [864, 173] width 151 height 25
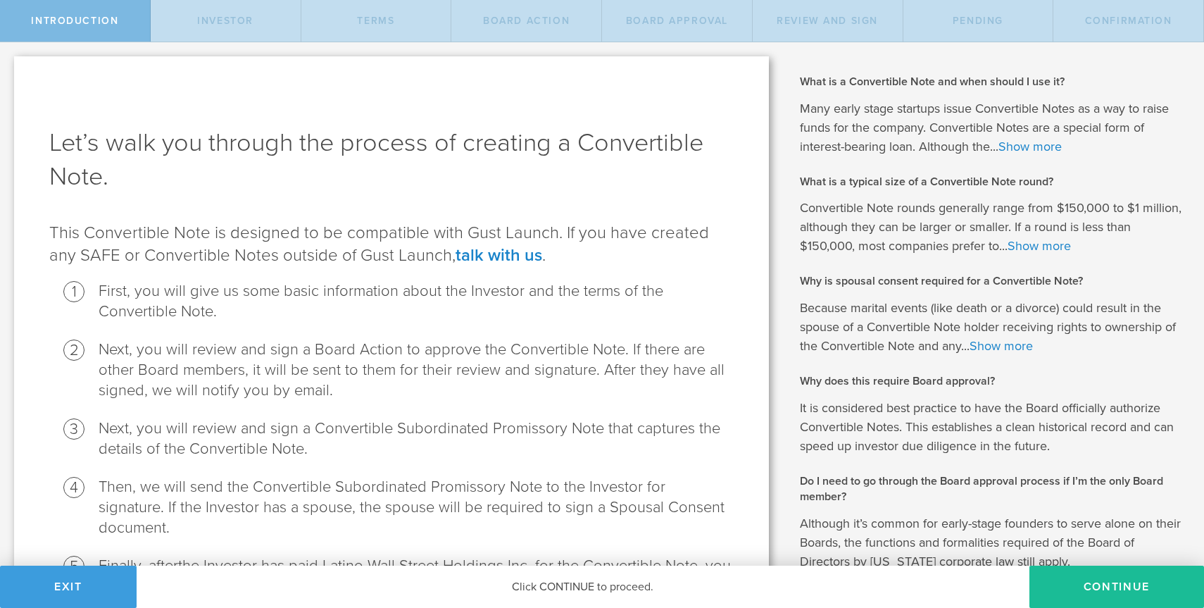
scroll to position [251, 0]
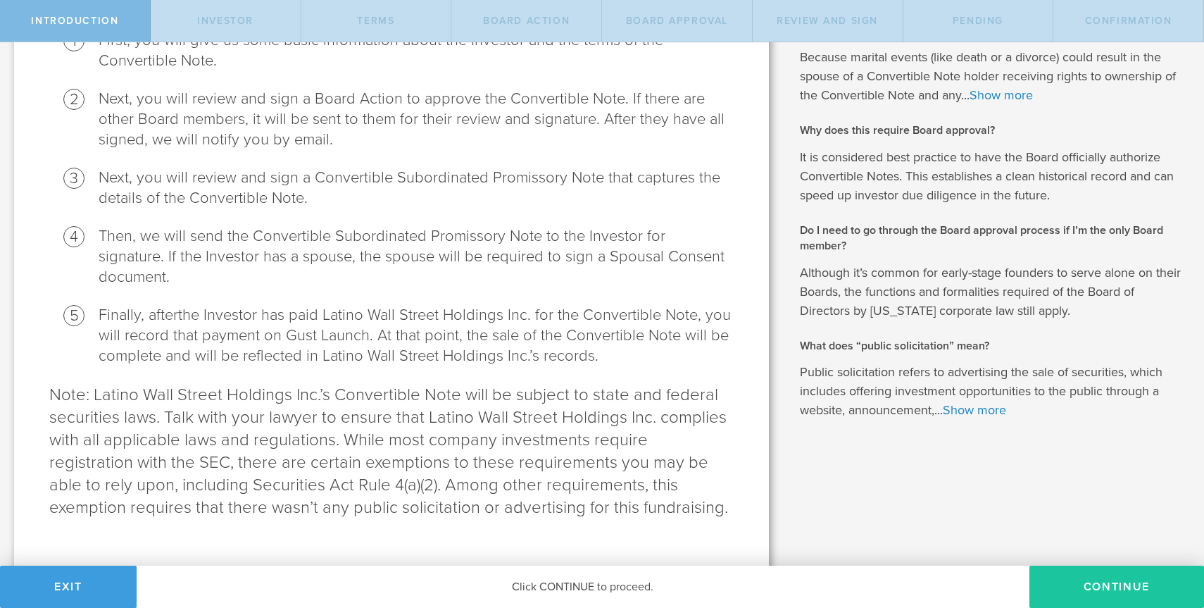
click at [1098, 581] on button "Continue" at bounding box center [1116, 586] width 175 height 42
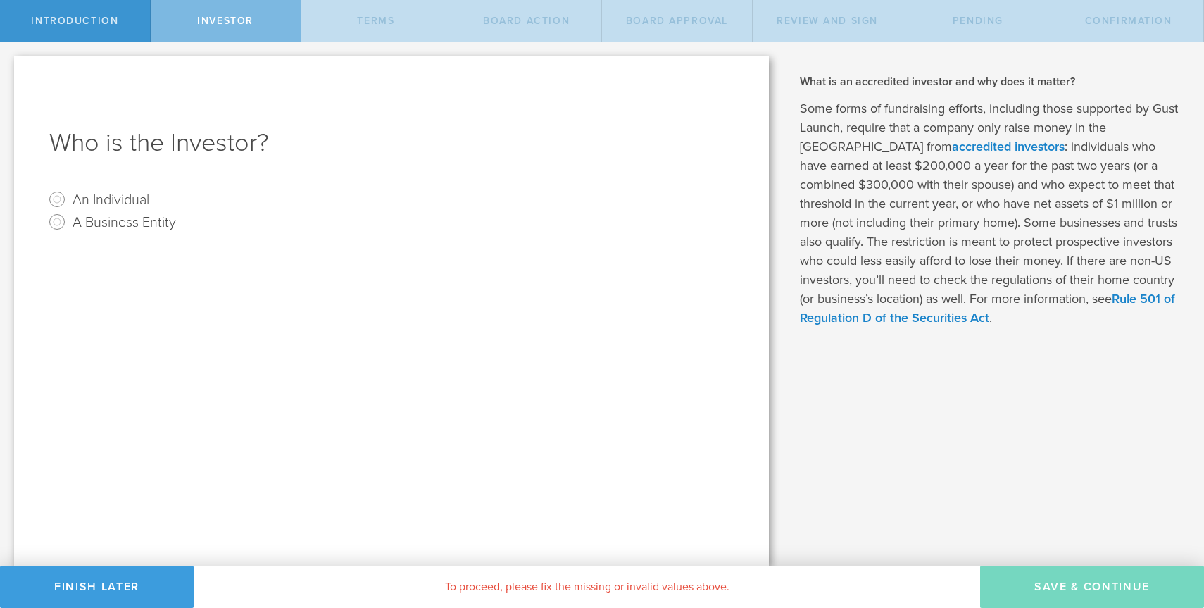
click at [108, 203] on label "An Individual" at bounding box center [111, 199] width 77 height 20
click at [68, 203] on input "An Individual" at bounding box center [57, 199] width 23 height 23
radio input "true"
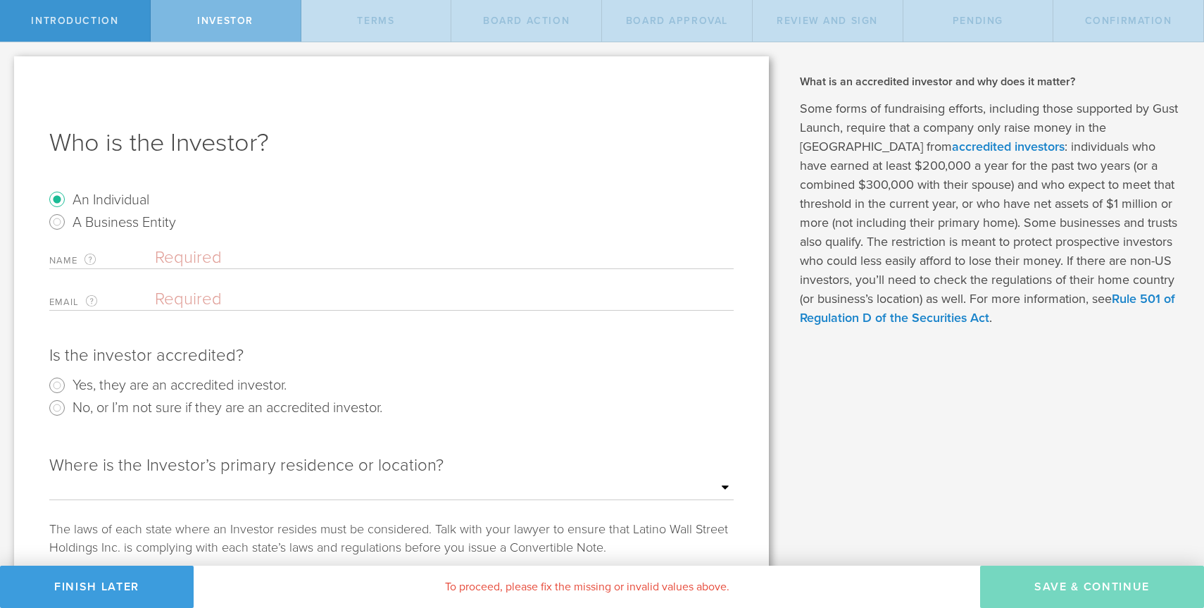
click at [250, 256] on input "text" at bounding box center [444, 257] width 579 height 21
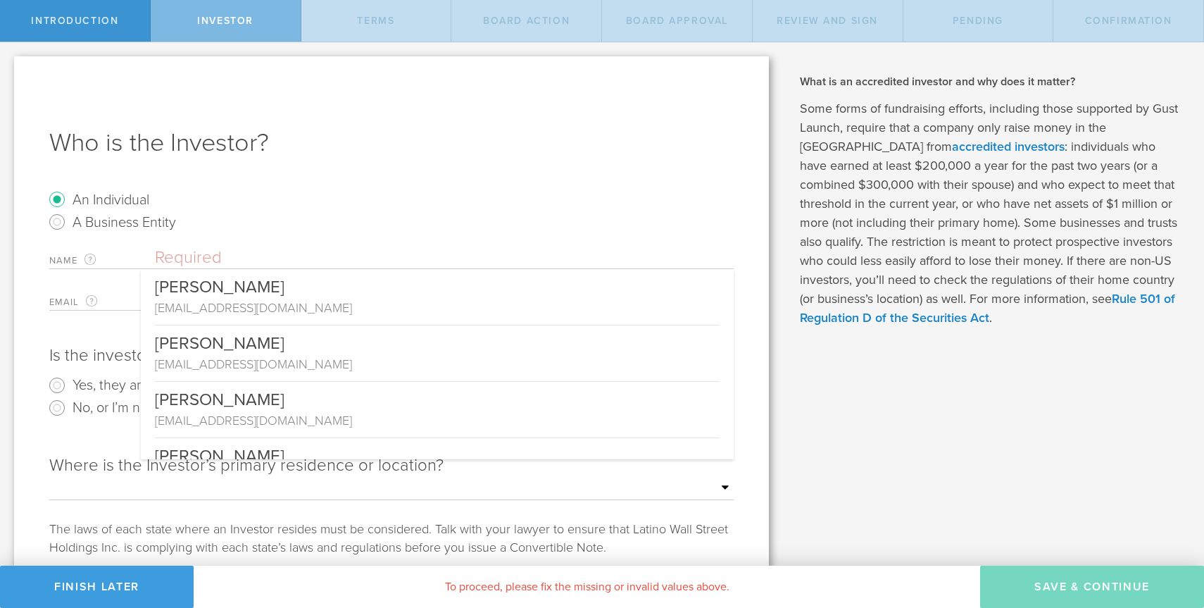
paste input "[PERSON_NAME]"
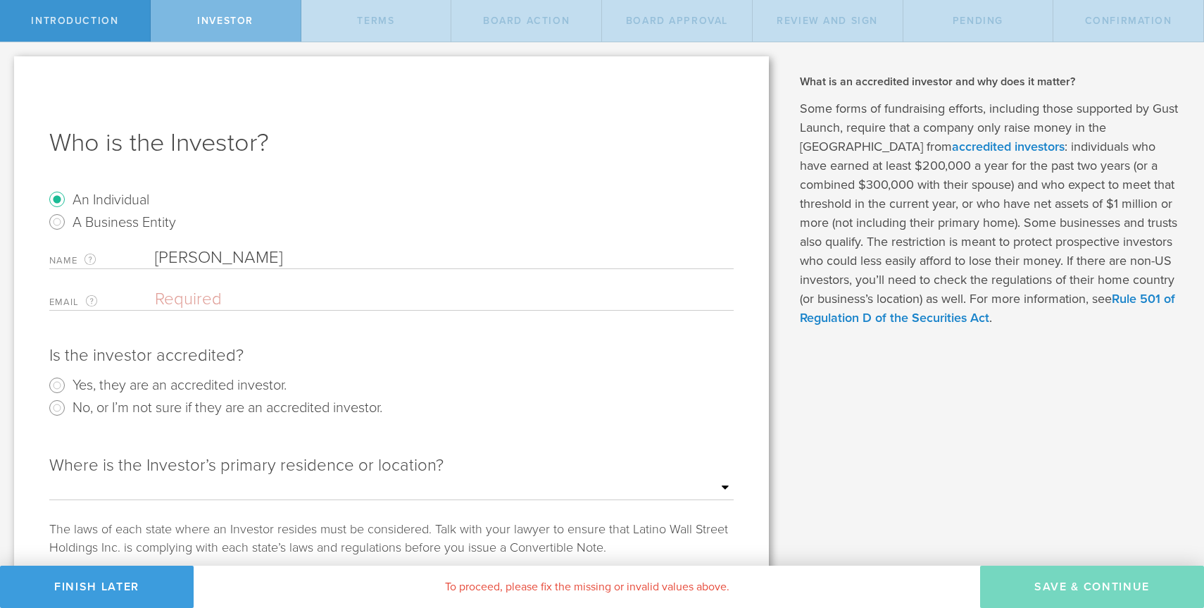
type input "[PERSON_NAME]"
click at [289, 297] on input "email" at bounding box center [441, 299] width 572 height 21
paste input "[EMAIL_ADDRESS][DOMAIN_NAME]"
type input "[EMAIL_ADDRESS][DOMAIN_NAME]"
click at [92, 346] on div "Is the investor accredited?" at bounding box center [391, 355] width 684 height 23
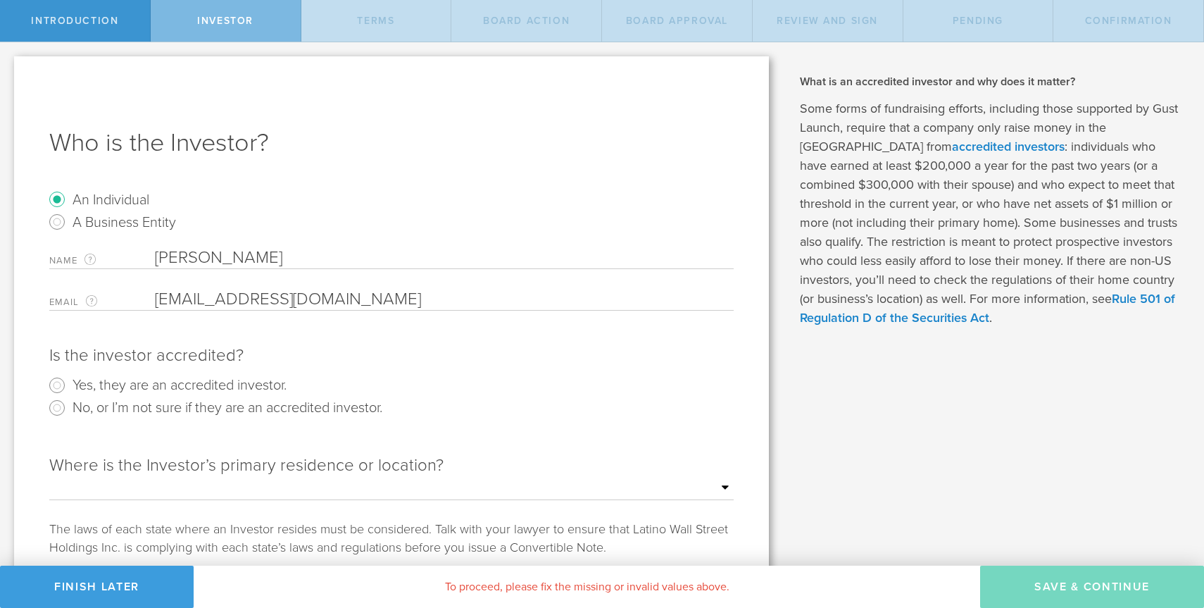
click at [90, 388] on label "Yes, they are an accredited investor." at bounding box center [180, 384] width 214 height 20
click at [68, 388] on input "Yes, they are an accredited investor." at bounding box center [57, 385] width 23 height 23
radio input "true"
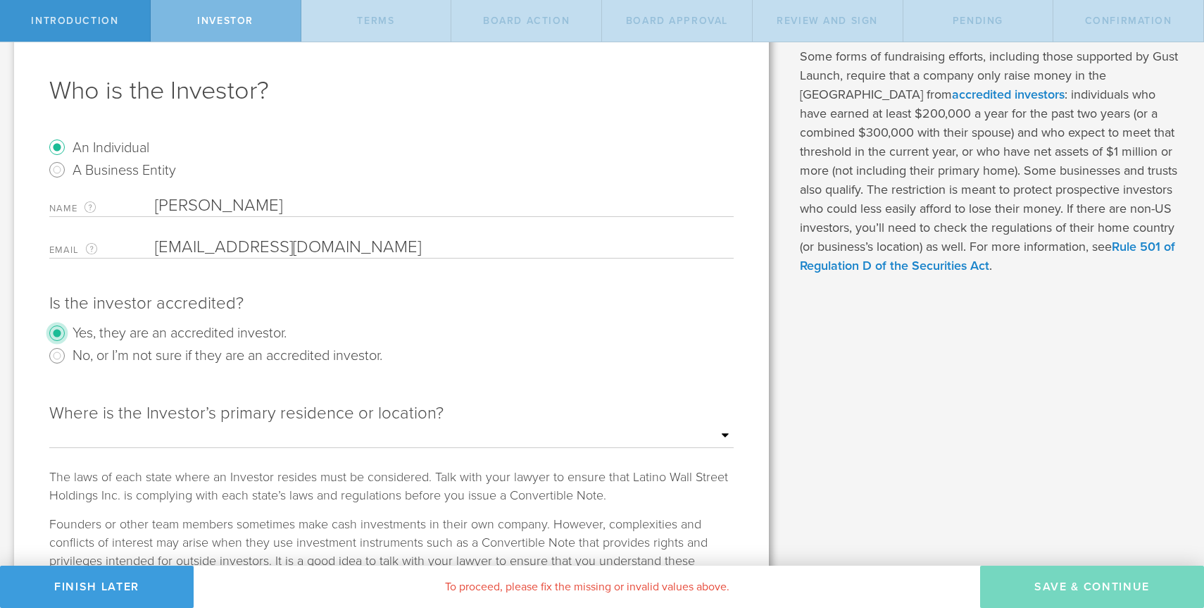
scroll to position [159, 0]
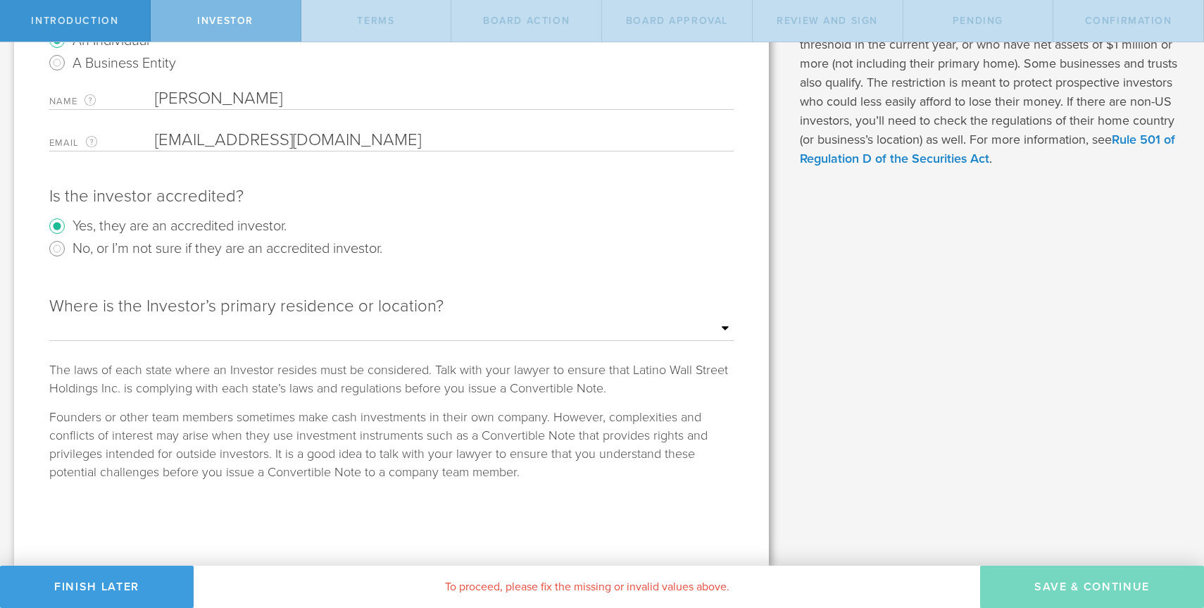
click at [368, 330] on select "Outside of the US Alabama Alaska Arizona Arkansas California Colorado Connectic…" at bounding box center [391, 328] width 684 height 21
click at [360, 298] on div "Where is the Investor’s primary residence or location? Outside of the US Alabam…" at bounding box center [391, 318] width 684 height 46
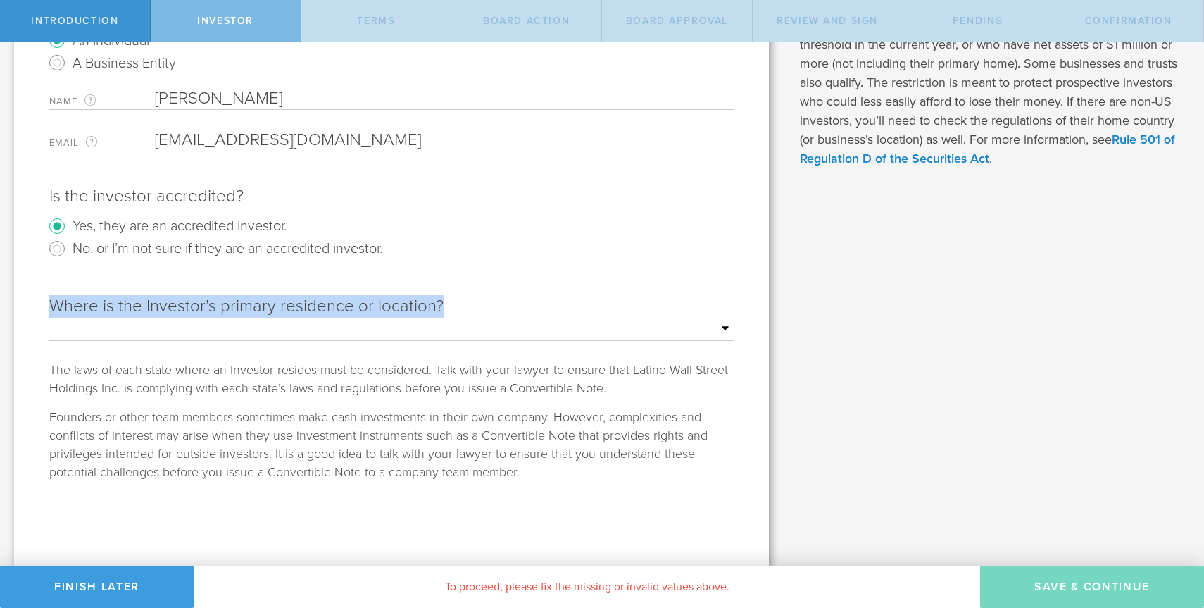
click at [360, 298] on div "Where is the Investor’s primary residence or location? Outside of the US Alabam…" at bounding box center [391, 318] width 684 height 46
copy div "Where is the Investor’s primary residence or location?"
click at [321, 133] on input "[EMAIL_ADDRESS][DOMAIN_NAME]" at bounding box center [441, 140] width 572 height 21
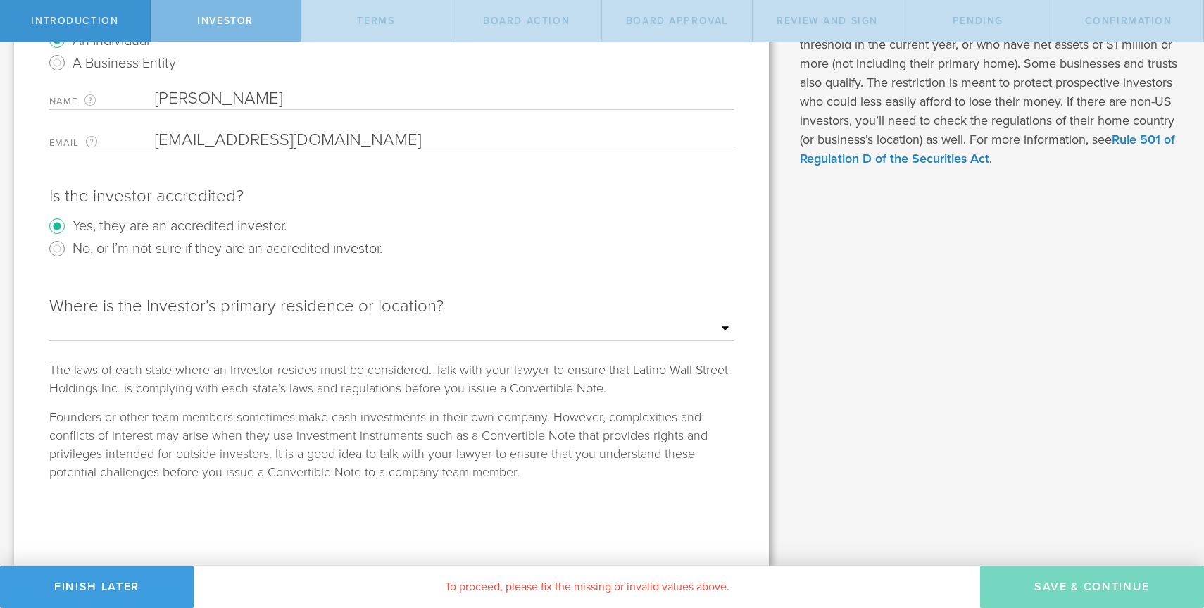
click at [321, 133] on input "[EMAIL_ADDRESS][DOMAIN_NAME]" at bounding box center [441, 140] width 572 height 21
click at [357, 318] on select "Outside of the US Alabama Alaska Arizona Arkansas California Colorado Connectic…" at bounding box center [391, 328] width 684 height 21
select select "string:VA"
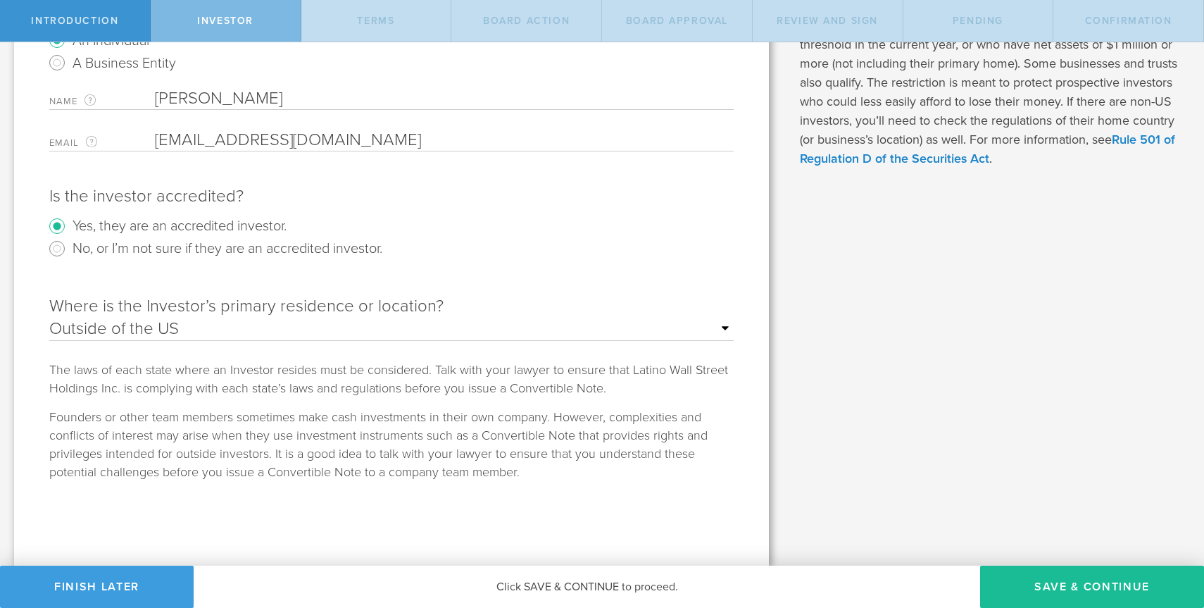
click at [848, 420] on div "What is a Convertible Note and when should I use it? Many early stage startups …" at bounding box center [994, 224] width 422 height 682
click at [1047, 579] on button "Save & Continue" at bounding box center [1092, 586] width 224 height 42
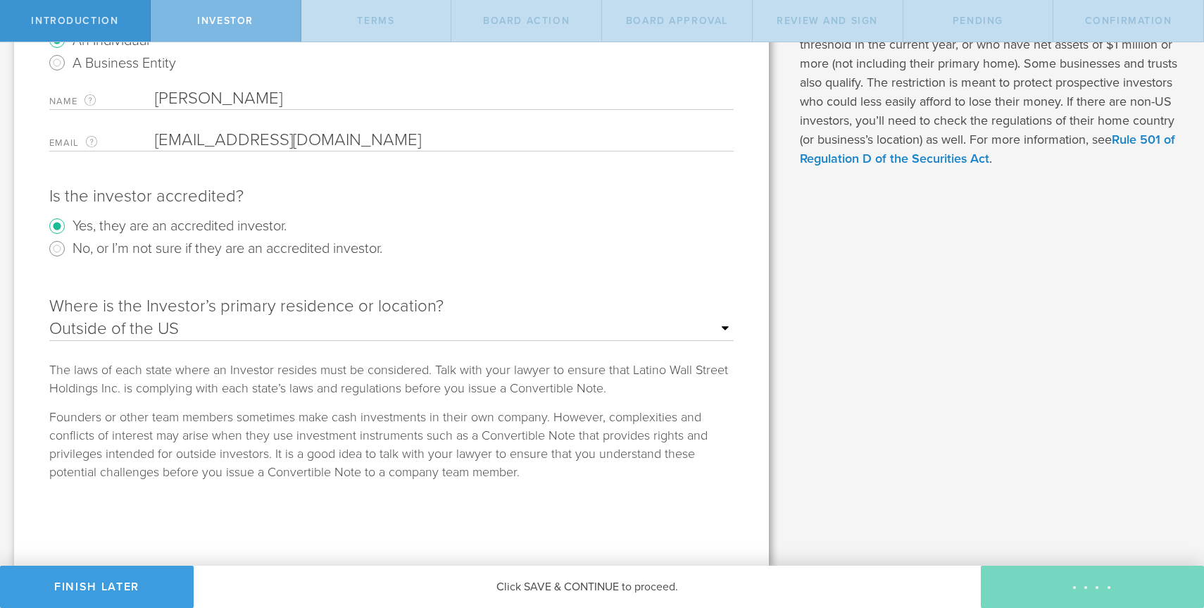
type input "75,000,000"
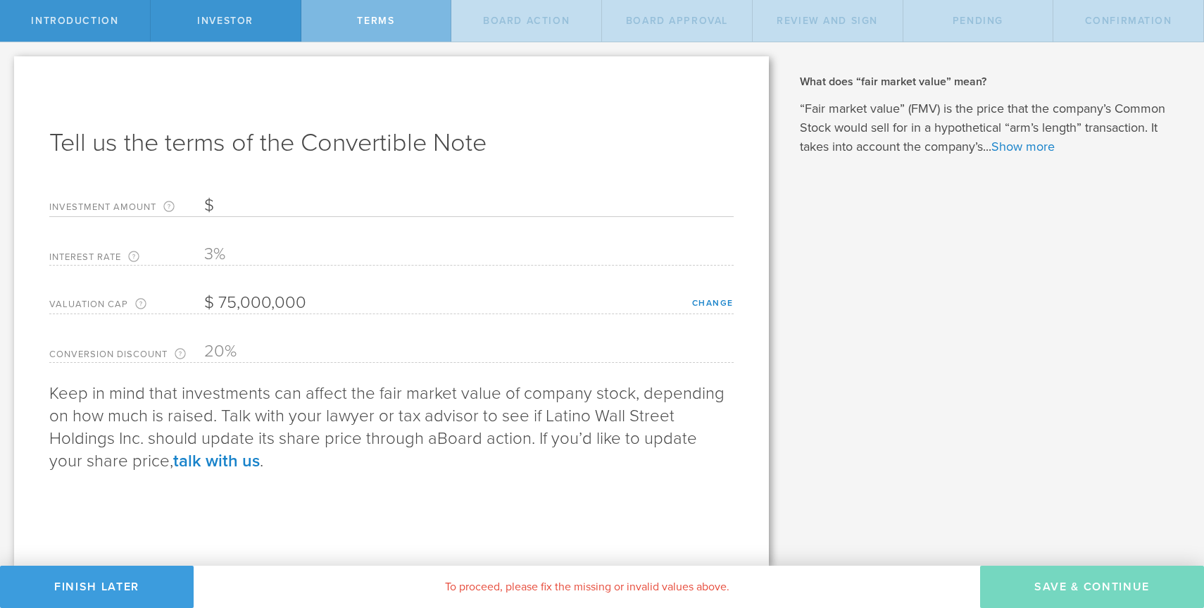
click at [318, 204] on input "Investment Amount The amount (in USD) that this investor is paying for the Conv…" at bounding box center [468, 205] width 529 height 21
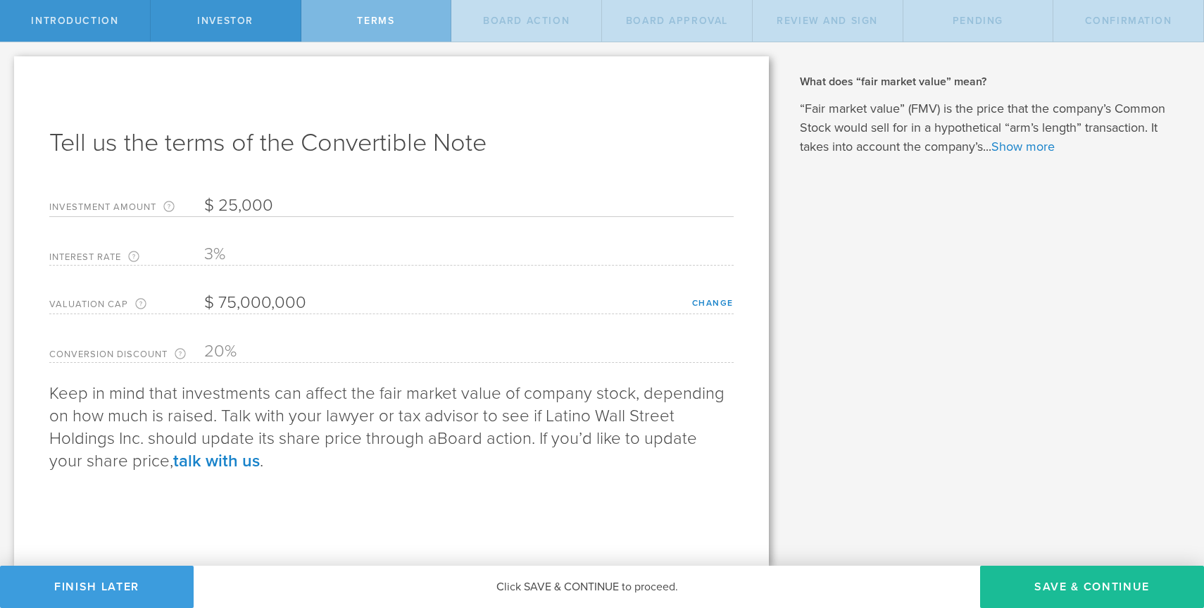
type input "25,000"
click at [518, 113] on div "Tell us the terms of the Convertible Note Investment Amount The amount (in USD)…" at bounding box center [391, 310] width 755 height 509
click at [1080, 575] on button "Save & Continue" at bounding box center [1092, 586] width 224 height 42
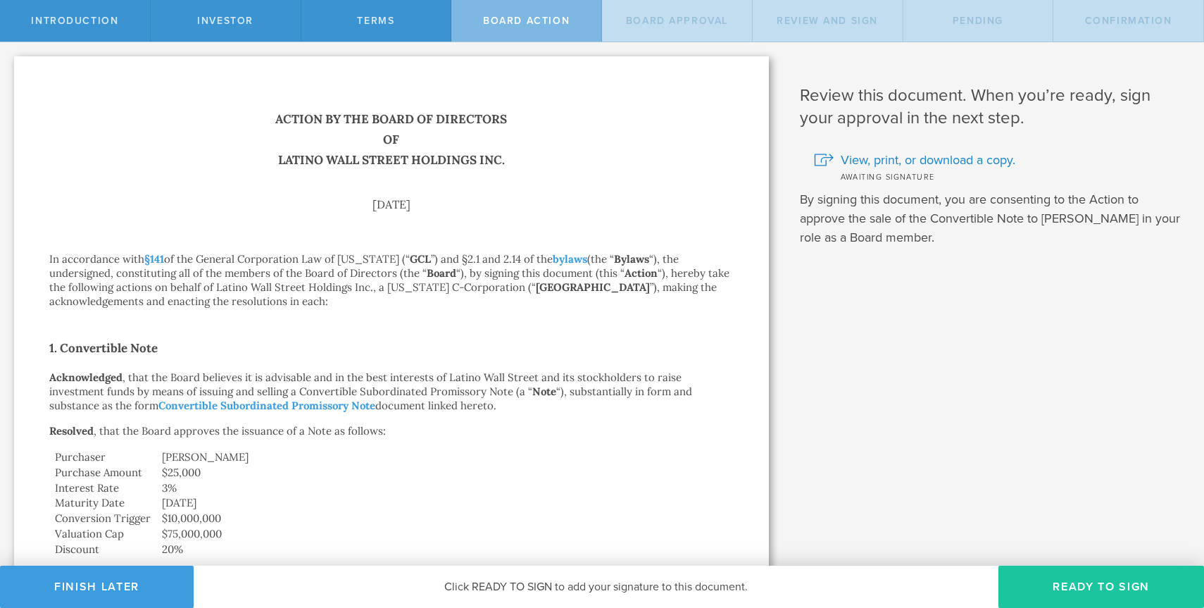
click at [1102, 591] on button "Ready to Sign" at bounding box center [1101, 586] width 206 height 42
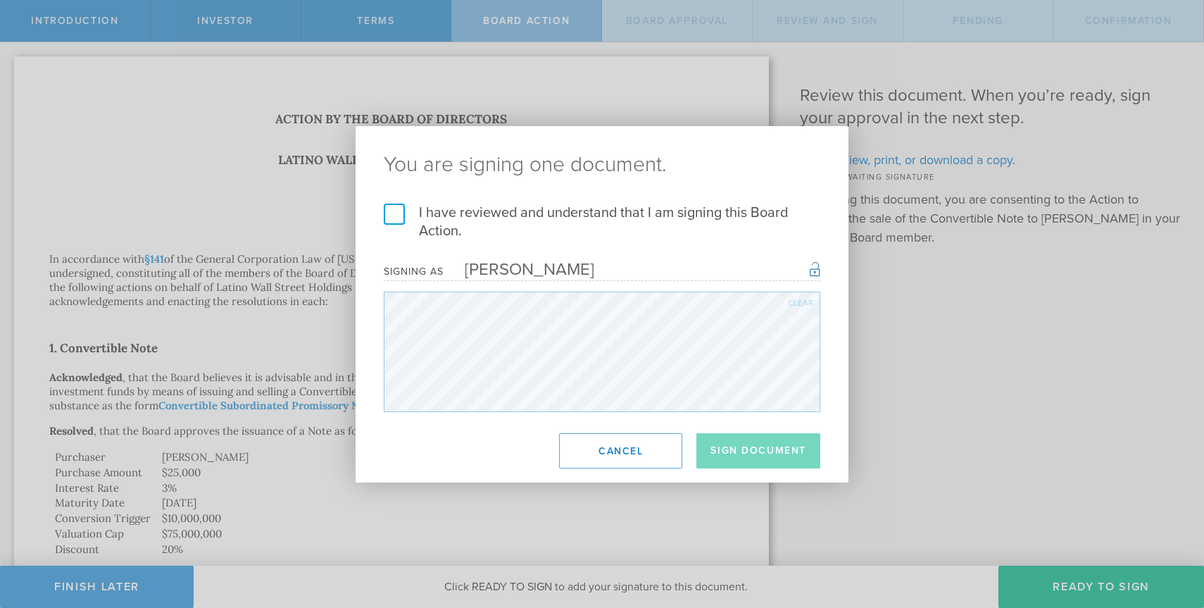
click at [512, 201] on h2 "You are signing one document." at bounding box center [602, 164] width 493 height 77
click at [651, 213] on label "I have reviewed and understand that I am signing this Board Action." at bounding box center [602, 221] width 437 height 37
click at [0, 0] on input "I have reviewed and understand that I am signing this Board Action." at bounding box center [0, 0] width 0 height 0
click at [772, 464] on button "Sign Document" at bounding box center [758, 450] width 124 height 35
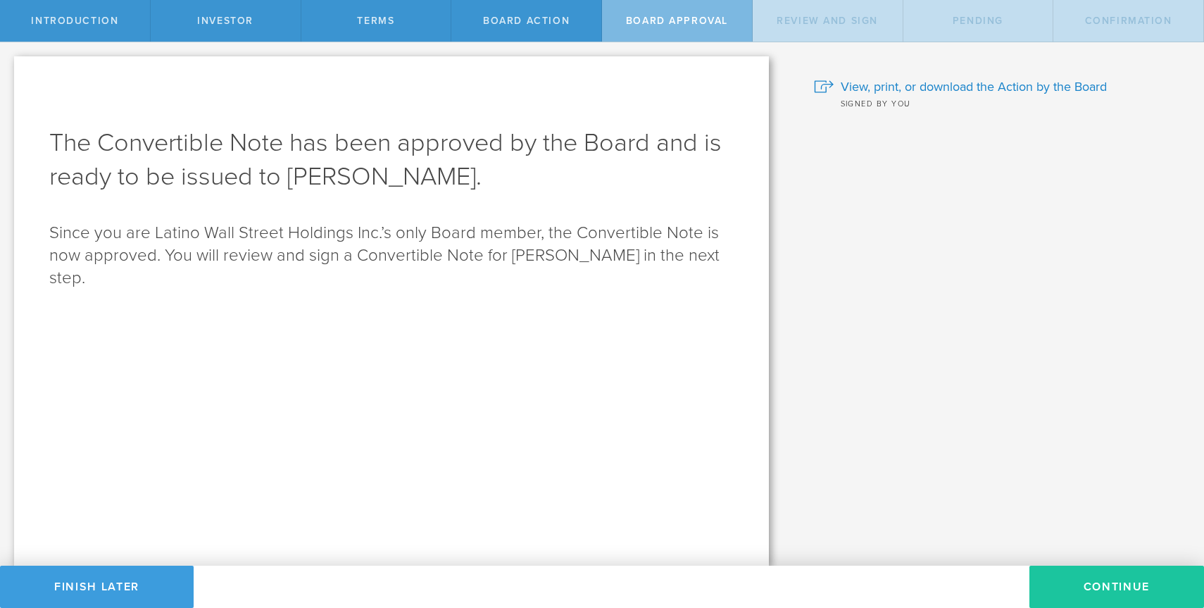
click at [1100, 577] on button "Continue" at bounding box center [1116, 586] width 175 height 42
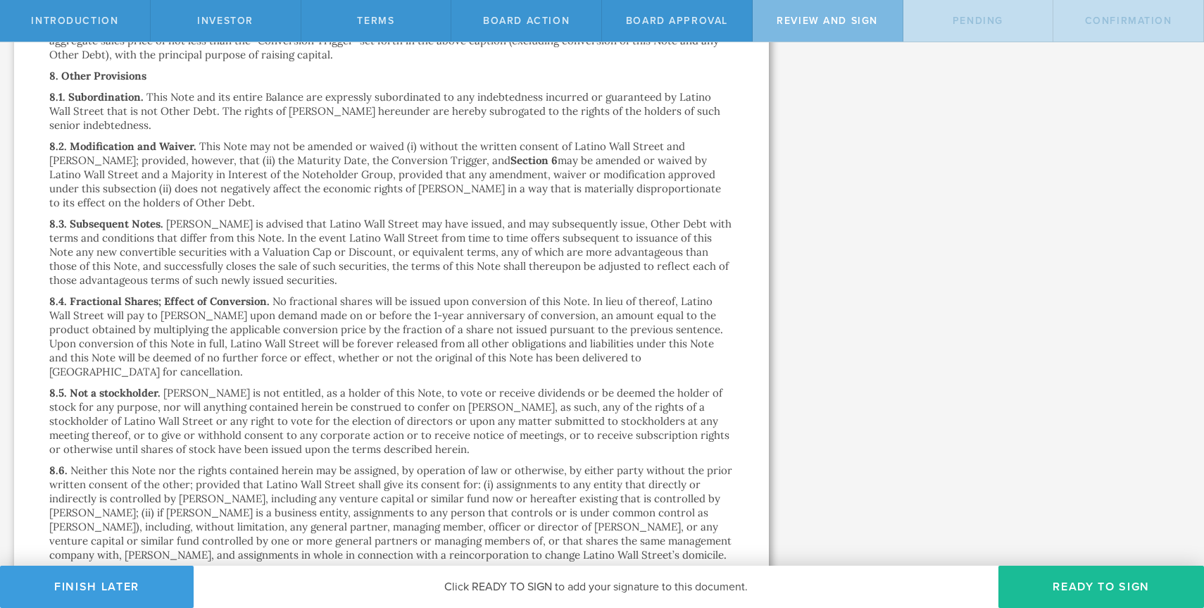
scroll to position [3443, 0]
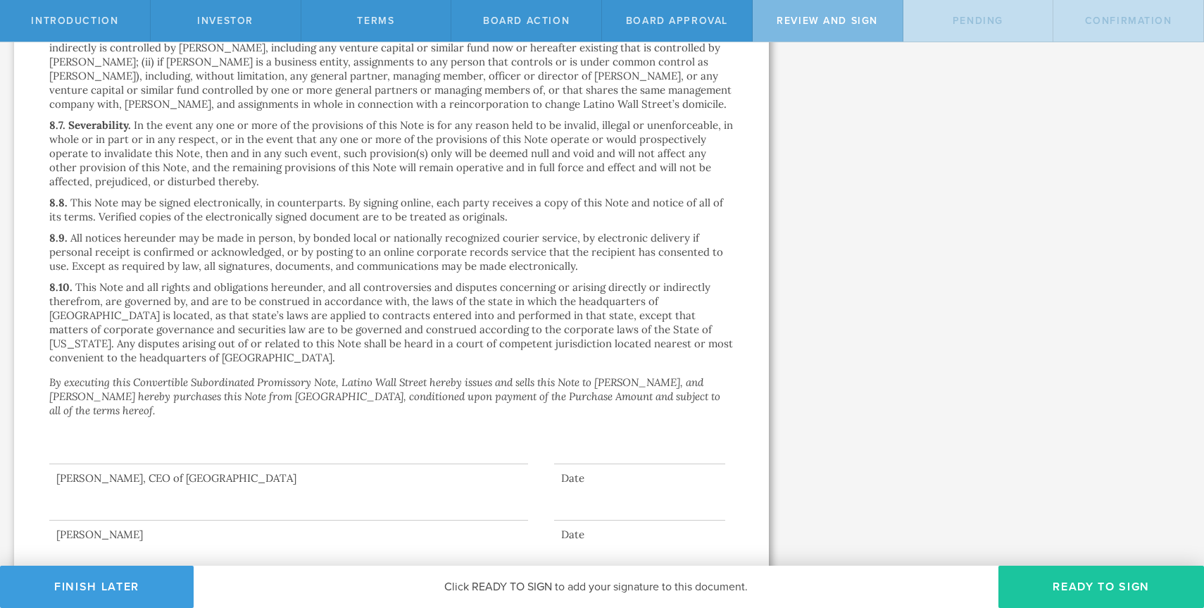
click at [1073, 575] on button "Ready to Sign" at bounding box center [1101, 586] width 206 height 42
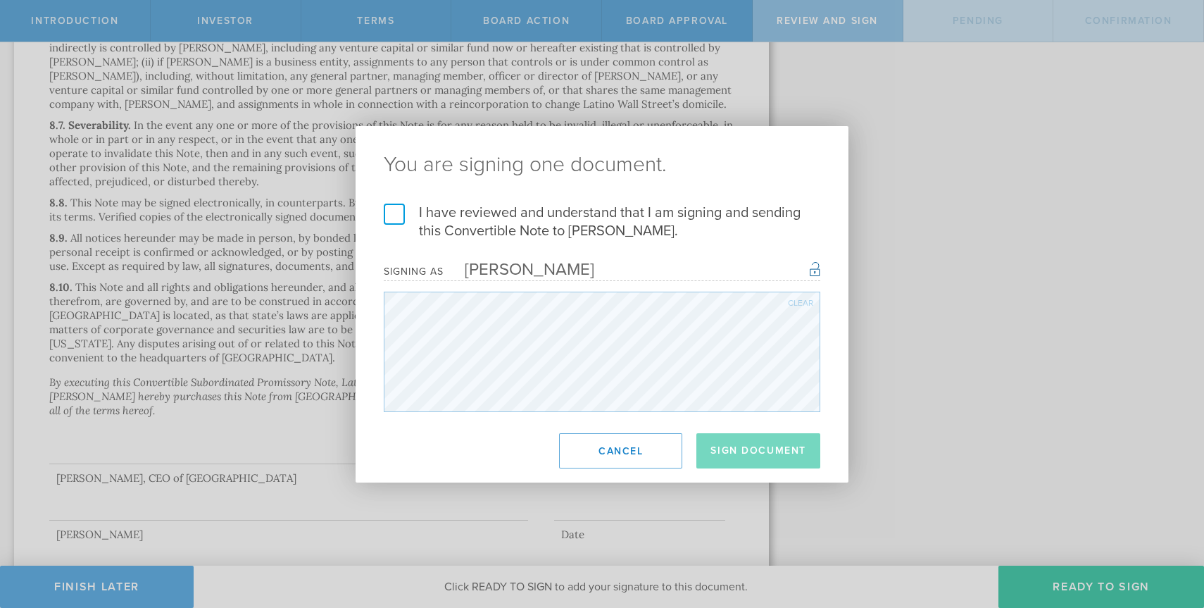
click at [497, 221] on label "I have reviewed and understand that I am signing and sending this Convertible N…" at bounding box center [602, 221] width 437 height 37
click at [0, 0] on input "I have reviewed and understand that I am signing and sending this Convertible N…" at bounding box center [0, 0] width 0 height 0
click at [784, 463] on button "Sign Document" at bounding box center [758, 450] width 124 height 35
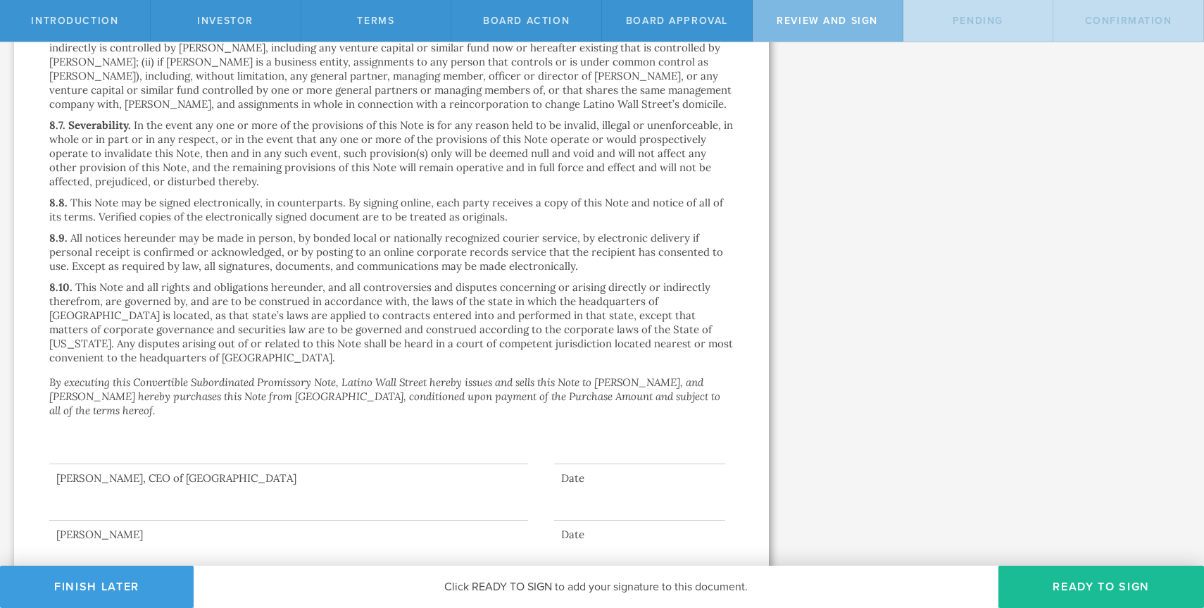
scroll to position [0, 0]
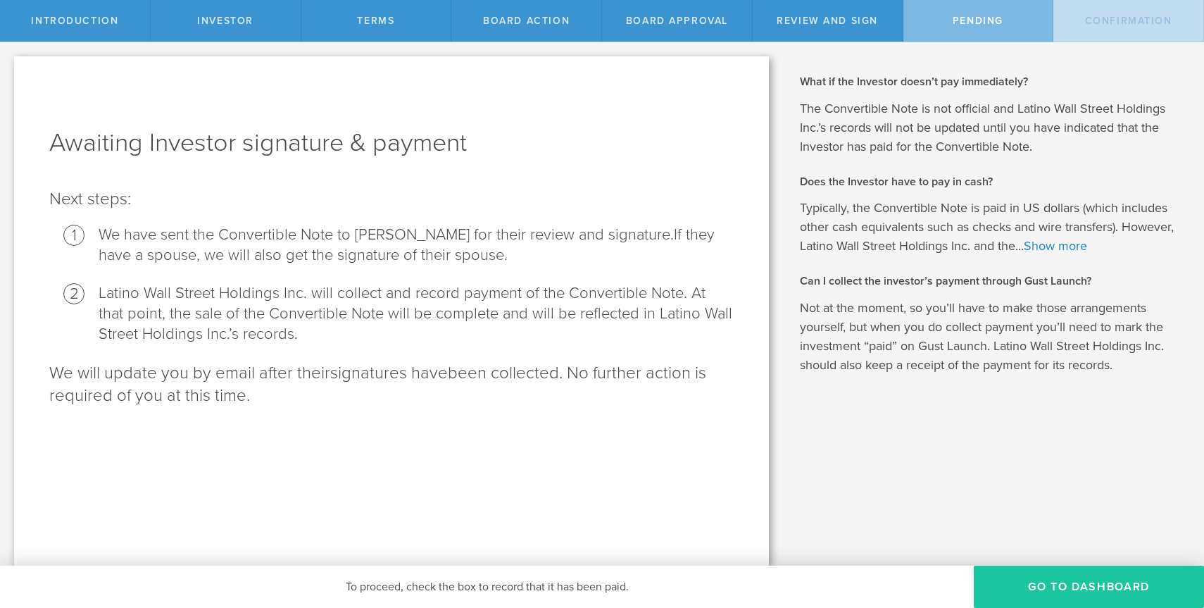
click at [1059, 577] on button "Go To Dashboard" at bounding box center [1089, 586] width 230 height 42
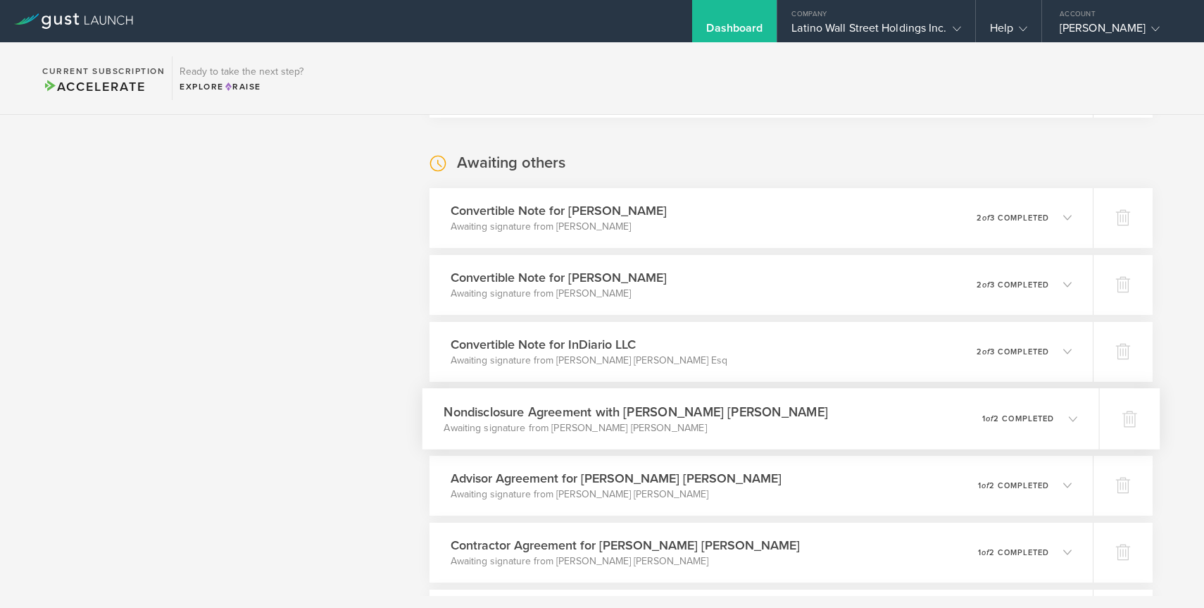
scroll to position [1386, 0]
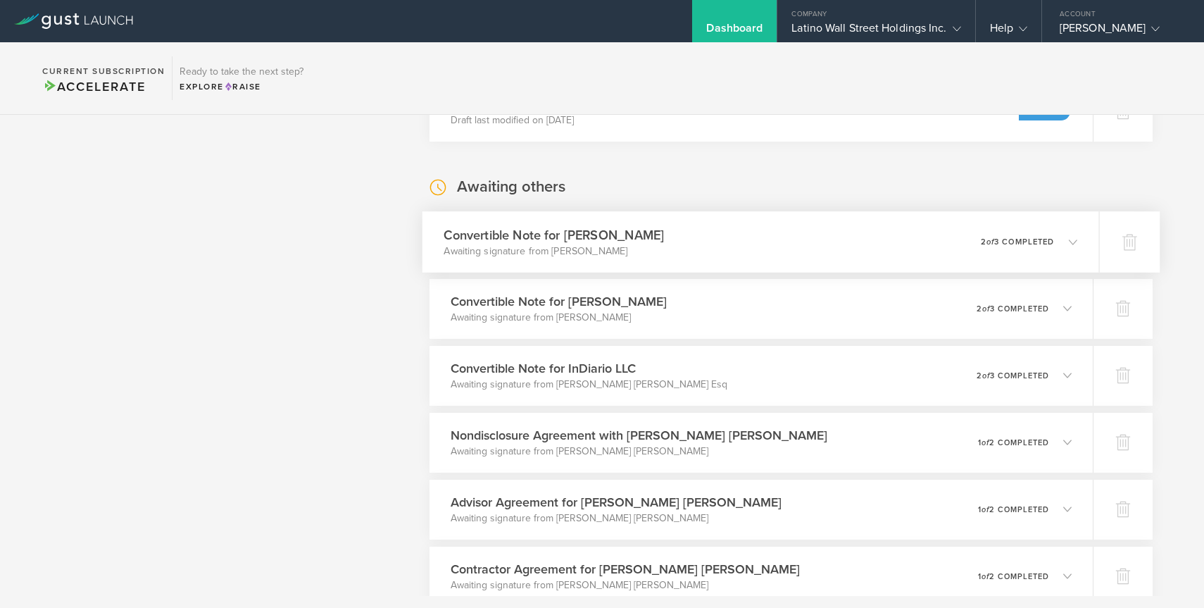
click at [1069, 237] on icon at bounding box center [1073, 241] width 8 height 8
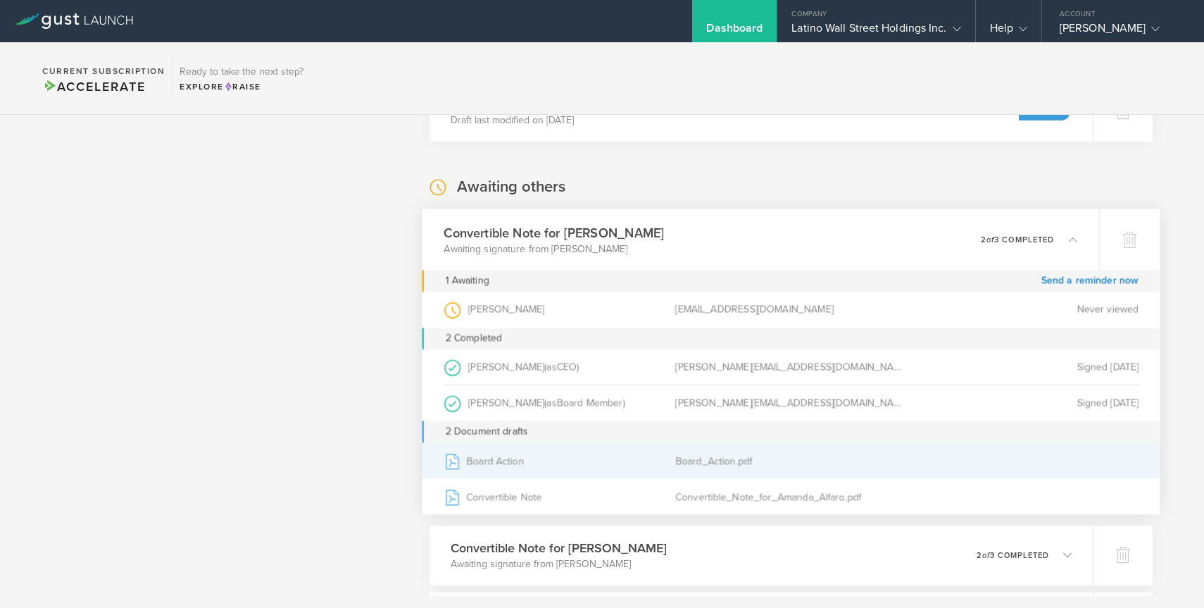
click at [576, 458] on div "Board Action" at bounding box center [560, 460] width 232 height 35
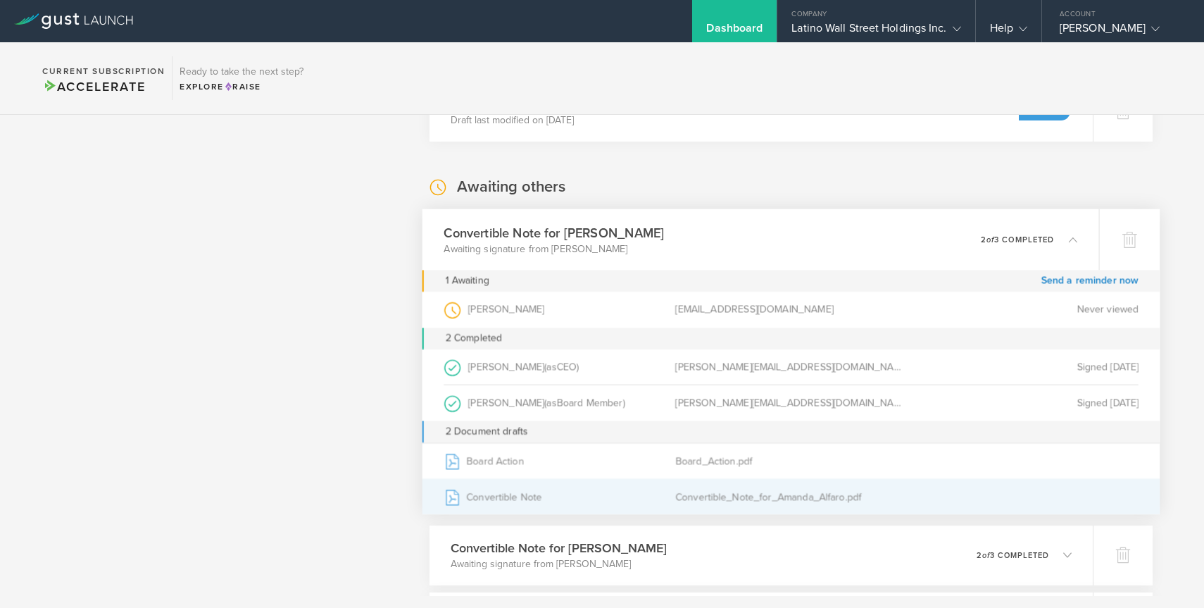
click at [548, 489] on div "Convertible Note" at bounding box center [560, 496] width 232 height 35
